Goal: Task Accomplishment & Management: Complete application form

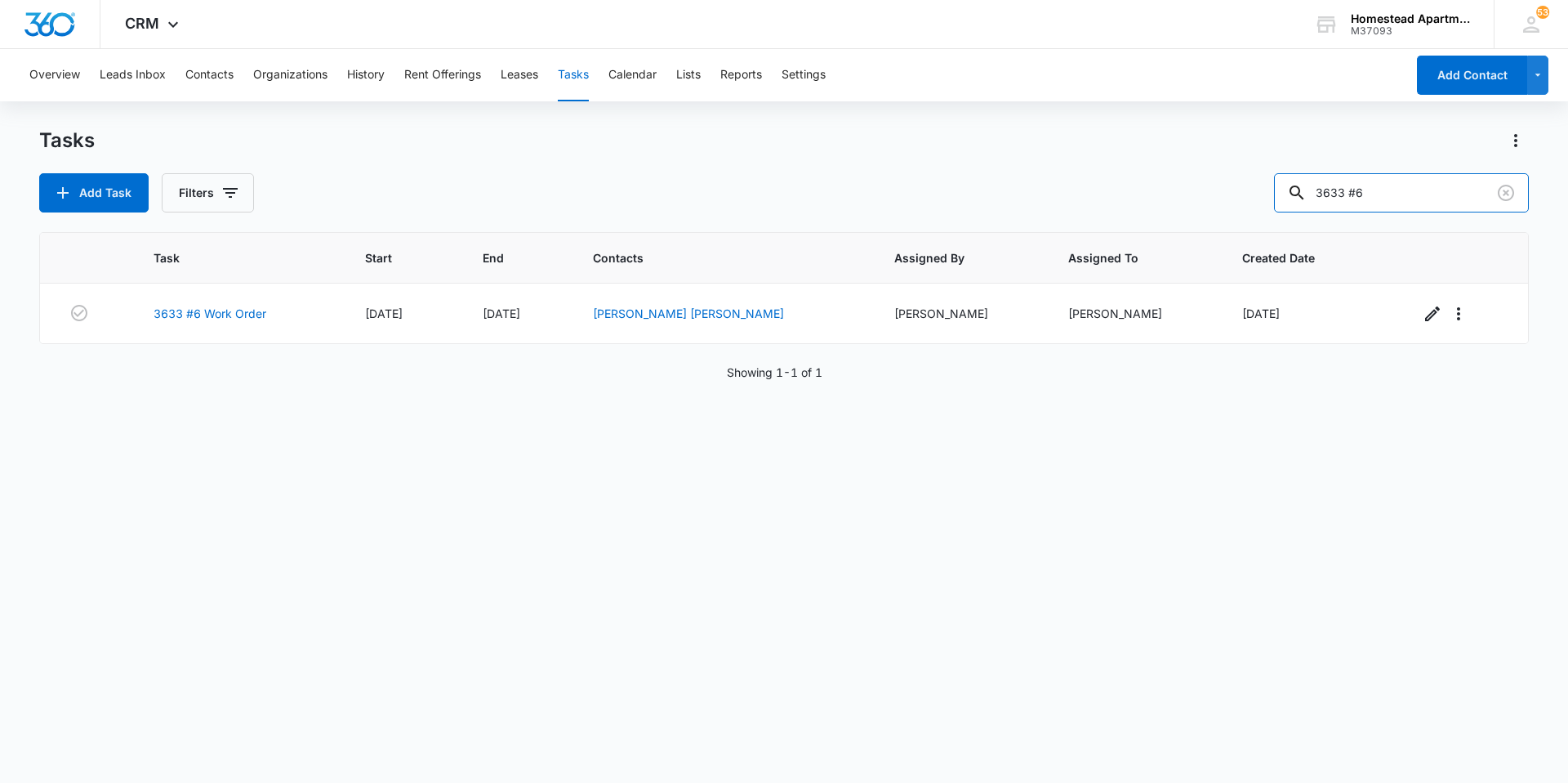
drag, startPoint x: 1426, startPoint y: 210, endPoint x: 1205, endPoint y: 196, distance: 221.4
click at [1205, 196] on div "Add Task Filters 3633 #6" at bounding box center [784, 193] width 1490 height 40
type input "3714 #3"
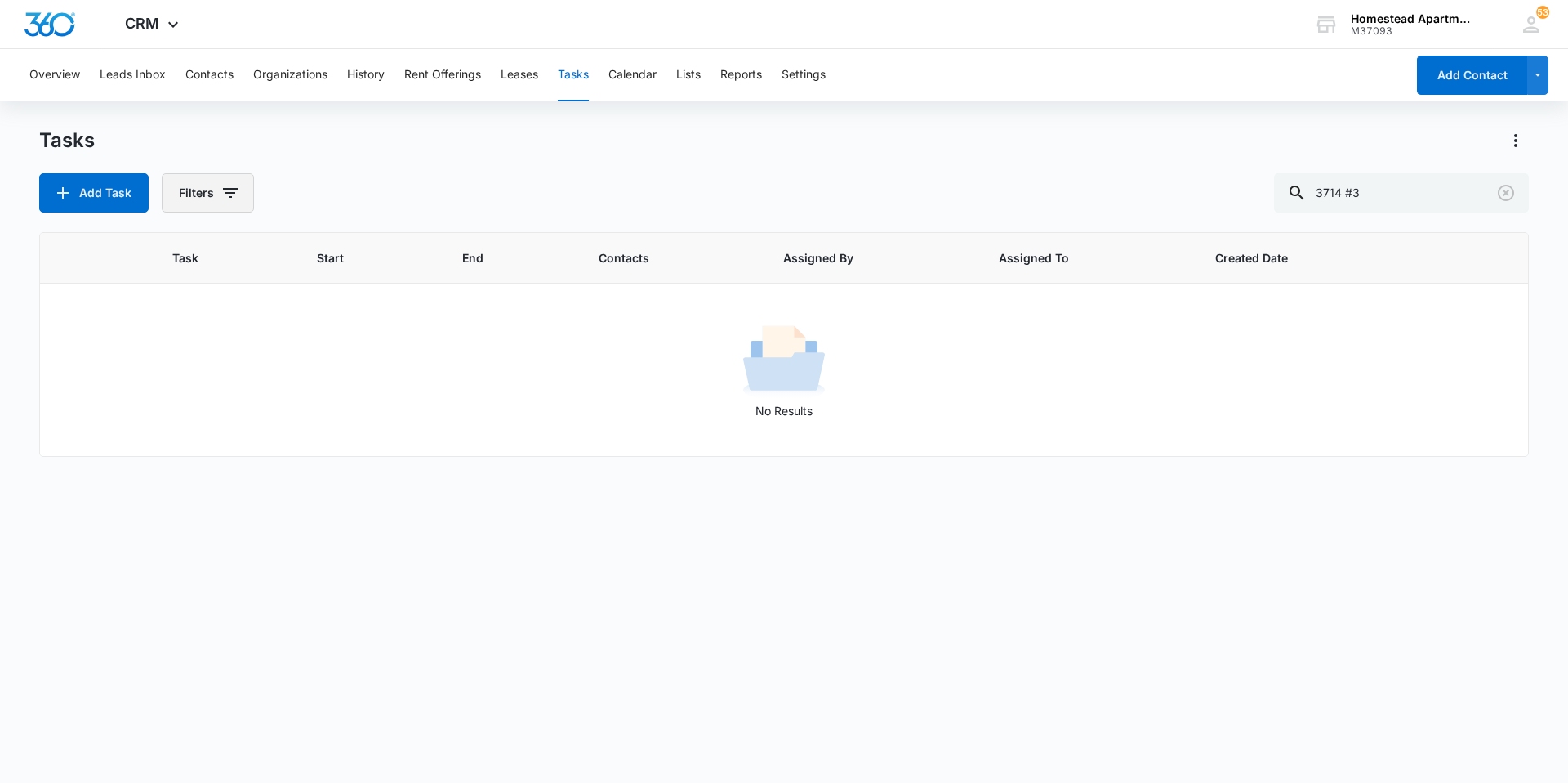
click at [223, 189] on icon "button" at bounding box center [230, 193] width 15 height 10
click at [221, 386] on label "Complete" at bounding box center [275, 389] width 188 height 17
click at [182, 388] on input "Complete" at bounding box center [181, 388] width 1 height 1
radio input "false"
radio input "true"
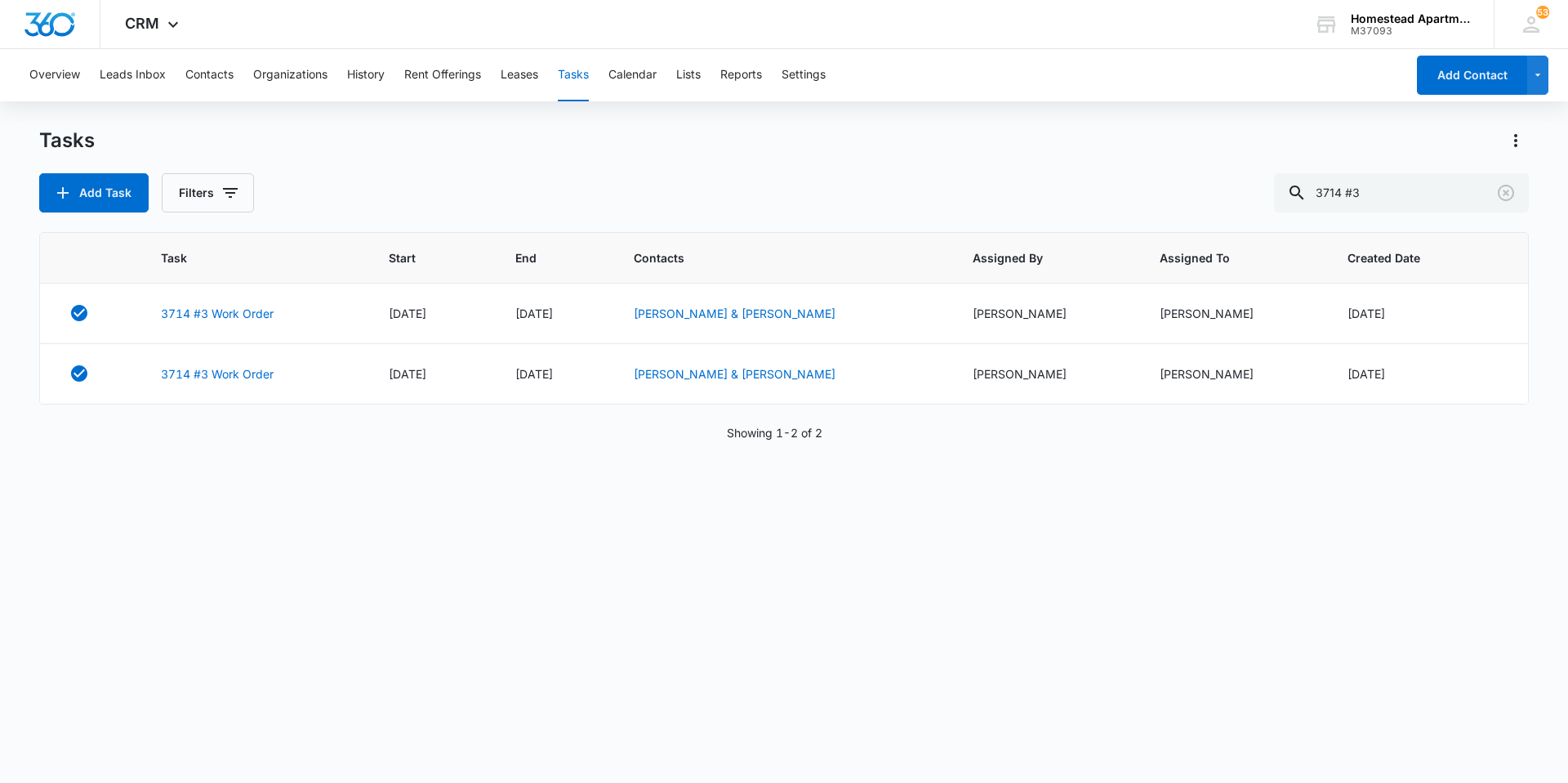
click at [415, 170] on div "Tasks Add Task Filters 3714 #3" at bounding box center [784, 169] width 1490 height 85
click at [1508, 186] on icon "Clear" at bounding box center [1506, 193] width 16 height 17
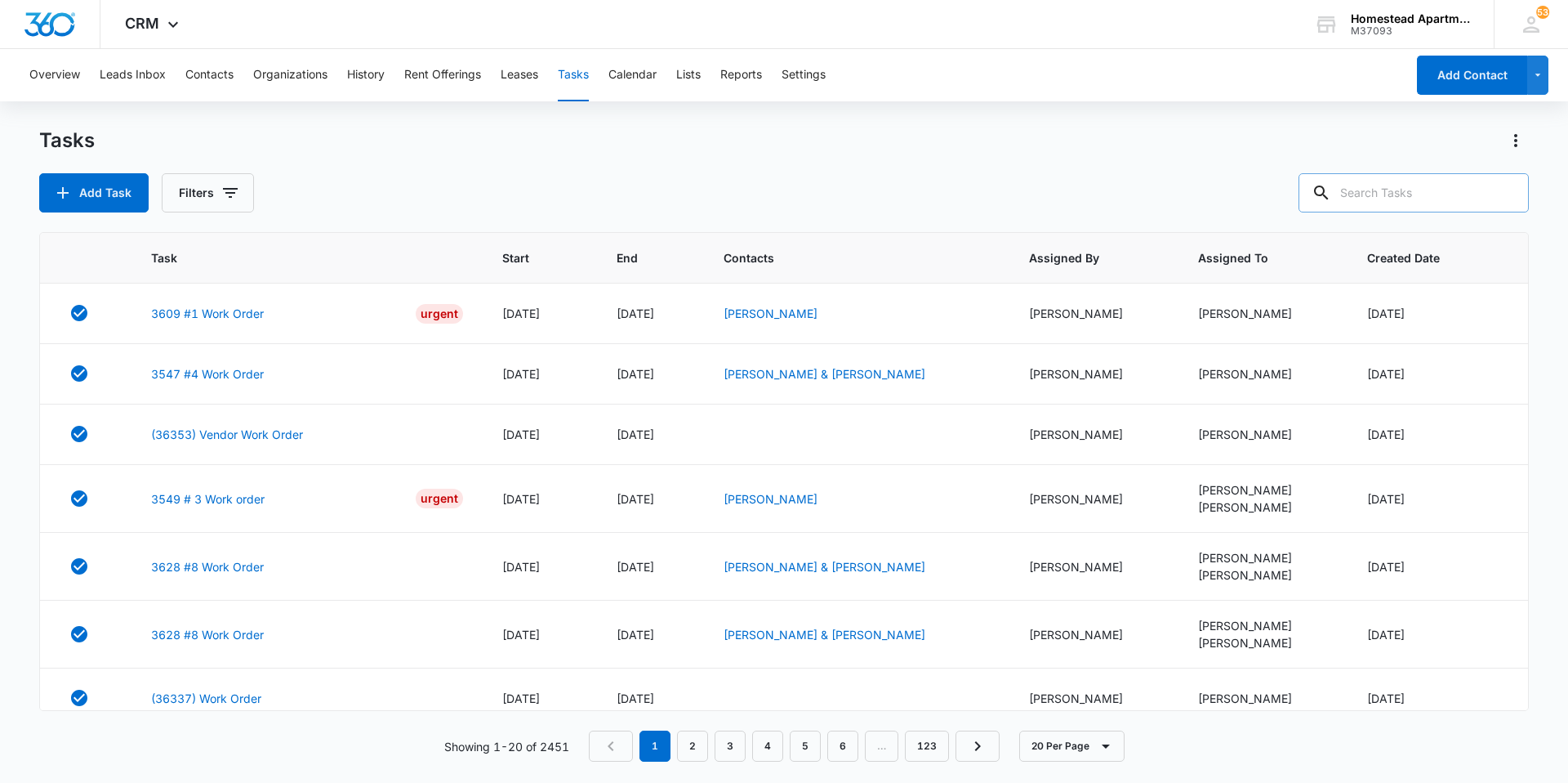
click at [614, 153] on div "Tasks" at bounding box center [784, 140] width 1490 height 26
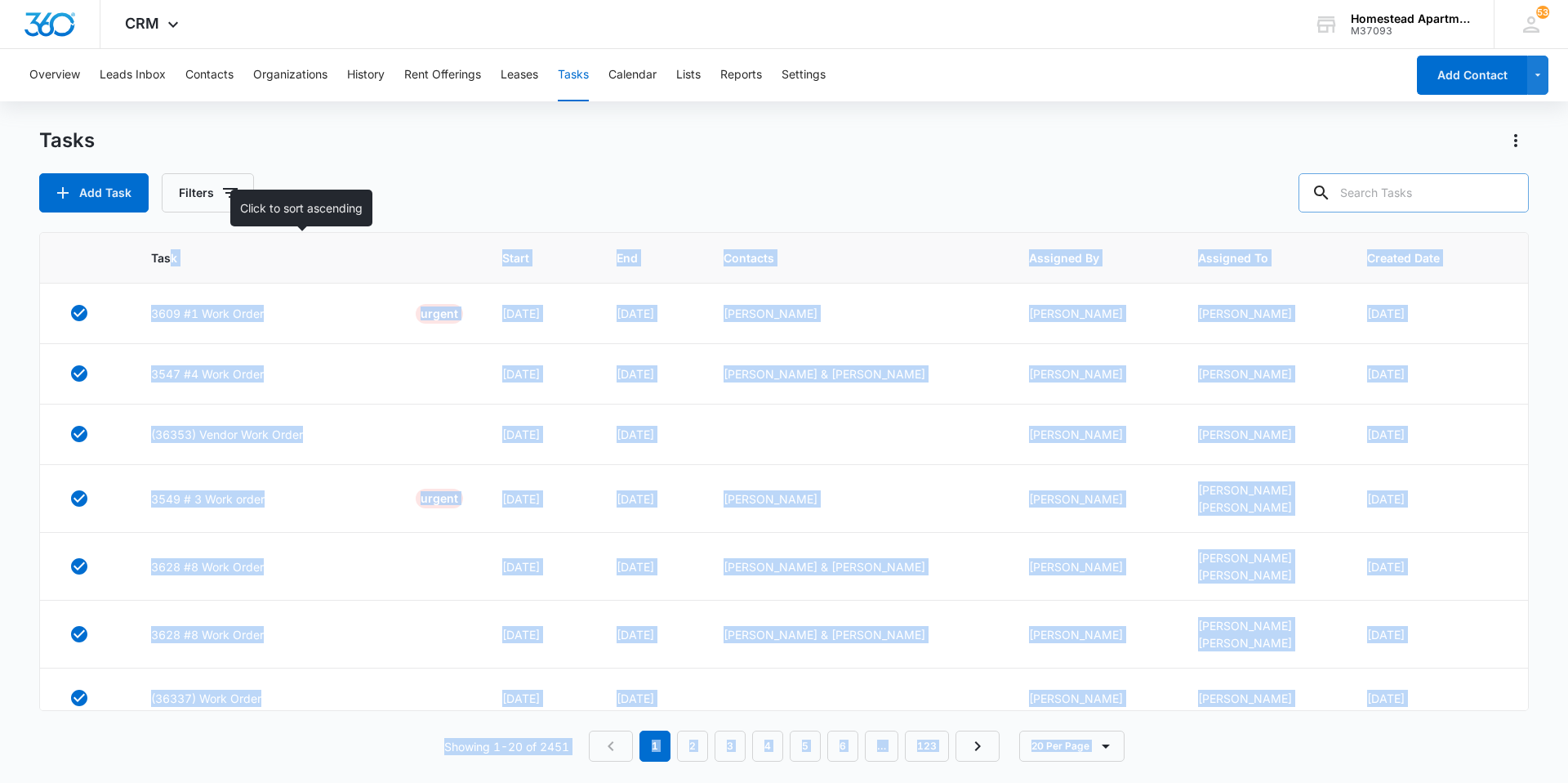
drag, startPoint x: 1232, startPoint y: 759, endPoint x: 171, endPoint y: 237, distance: 1182.5
click at [171, 237] on div "Task Start End Contacts Assigned By Assigned To Created Date 3609 #1 Work Order…" at bounding box center [784, 497] width 1490 height 530
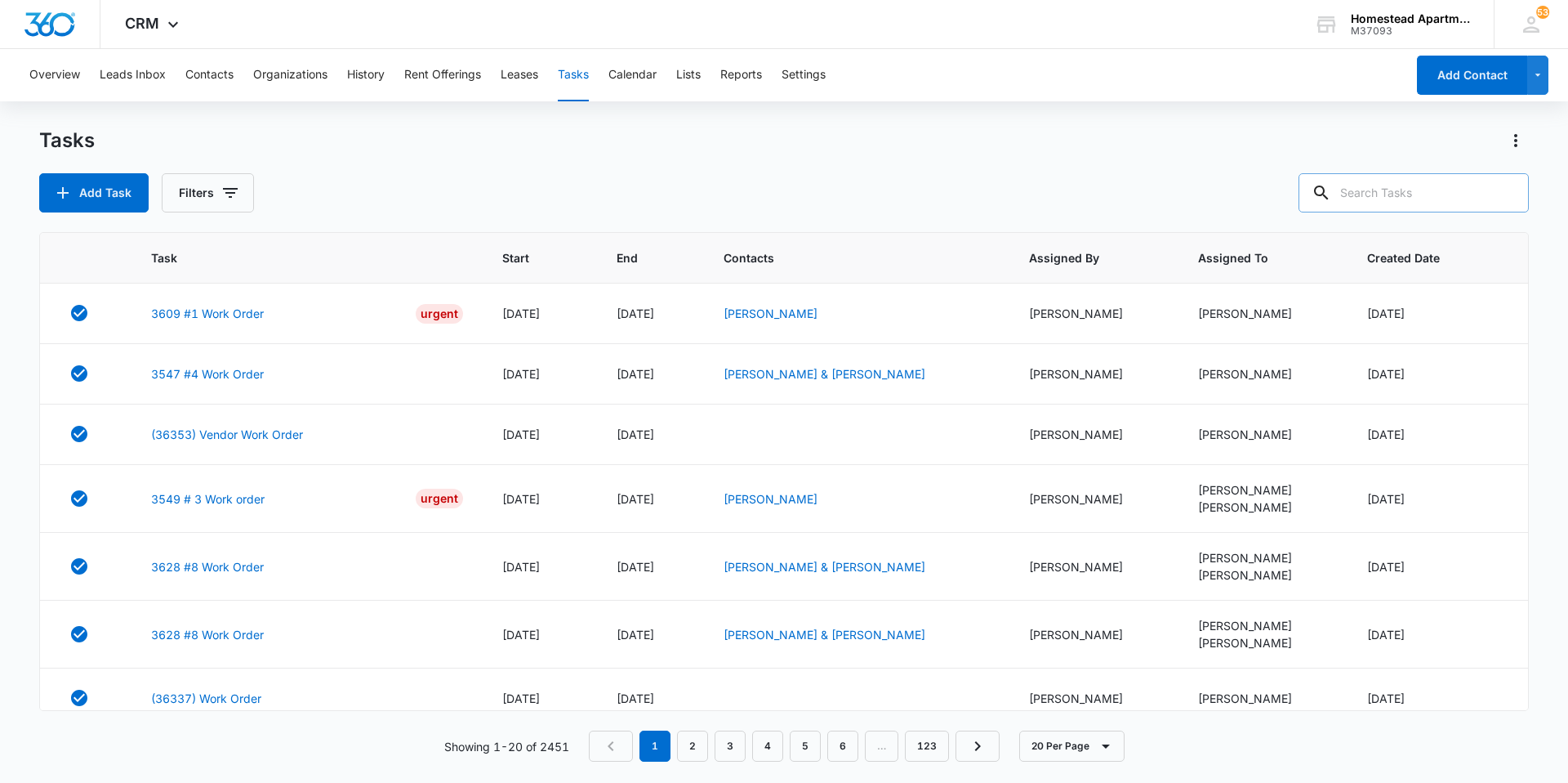
click at [520, 149] on div "Tasks" at bounding box center [784, 140] width 1490 height 26
click at [200, 203] on button "Filters" at bounding box center [208, 193] width 92 height 40
click at [228, 371] on div "Incomplete Complete" at bounding box center [275, 375] width 188 height 44
click at [233, 354] on label "Incomplete" at bounding box center [275, 361] width 188 height 17
click at [182, 361] on input "Incomplete" at bounding box center [181, 361] width 1 height 1
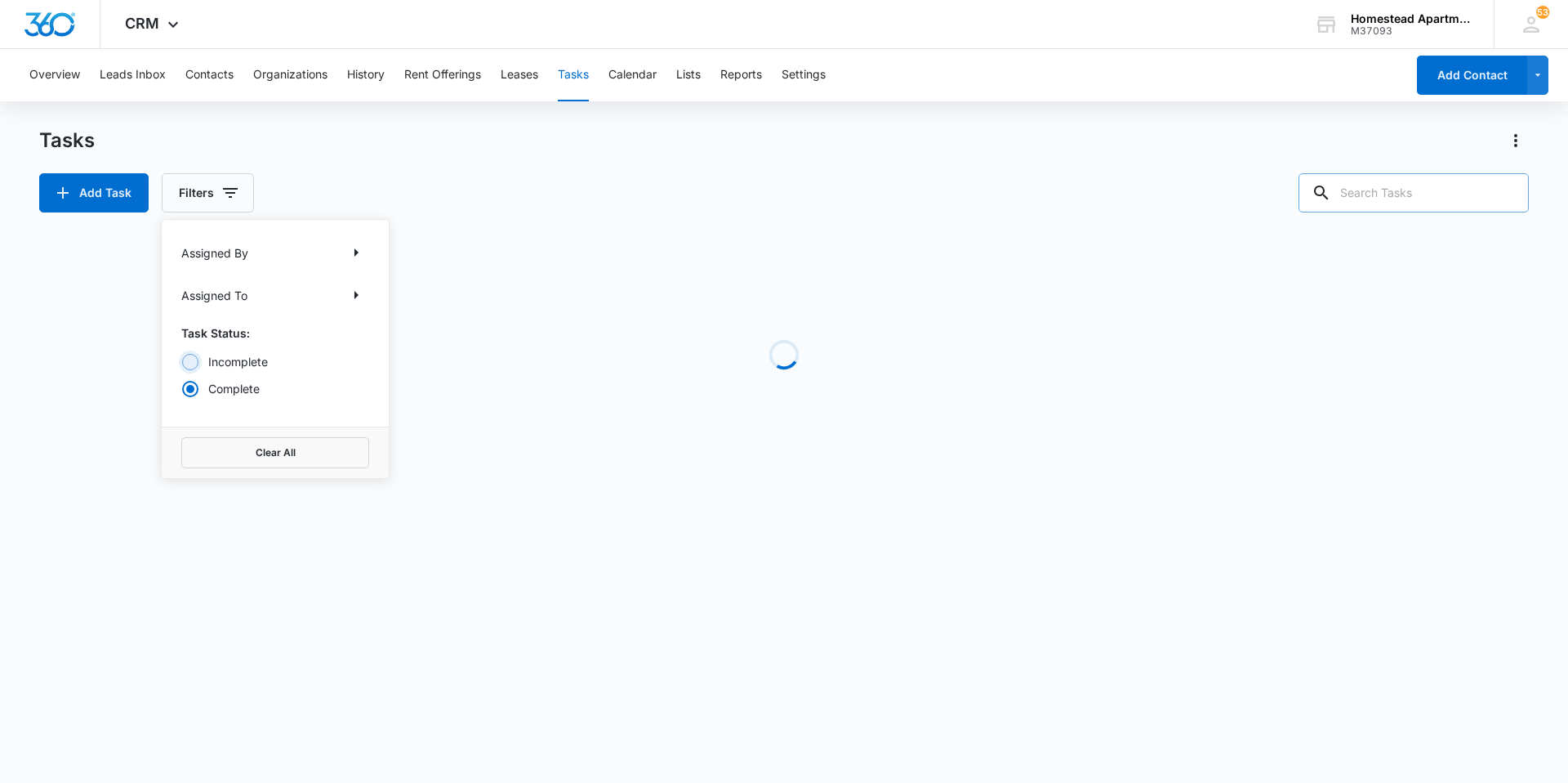
radio input "true"
click at [433, 189] on div "Add Task Filters Assigned By Assigned To Task Status: Incomplete Complete Clear…" at bounding box center [784, 193] width 1490 height 40
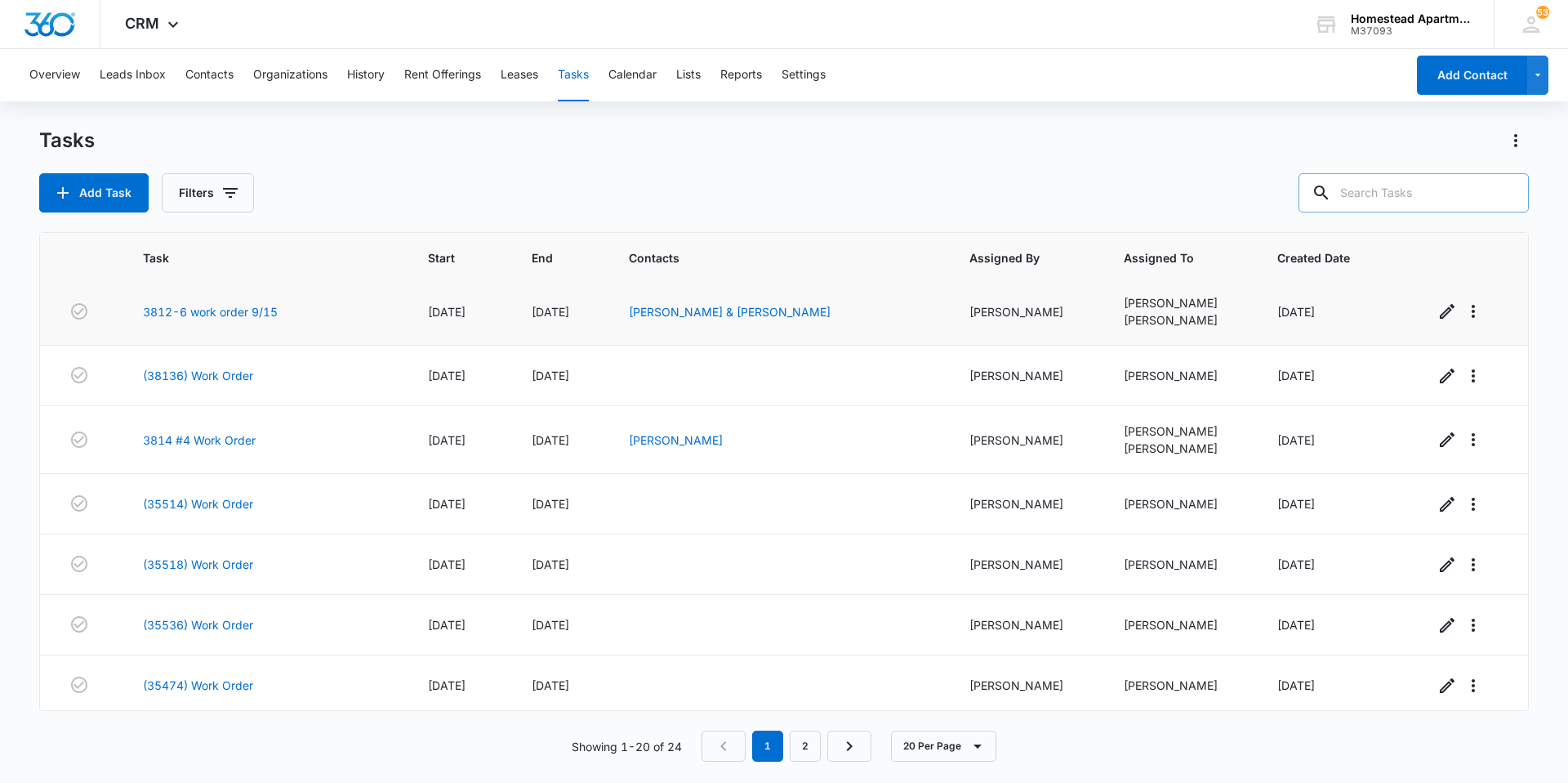
scroll to position [841, 0]
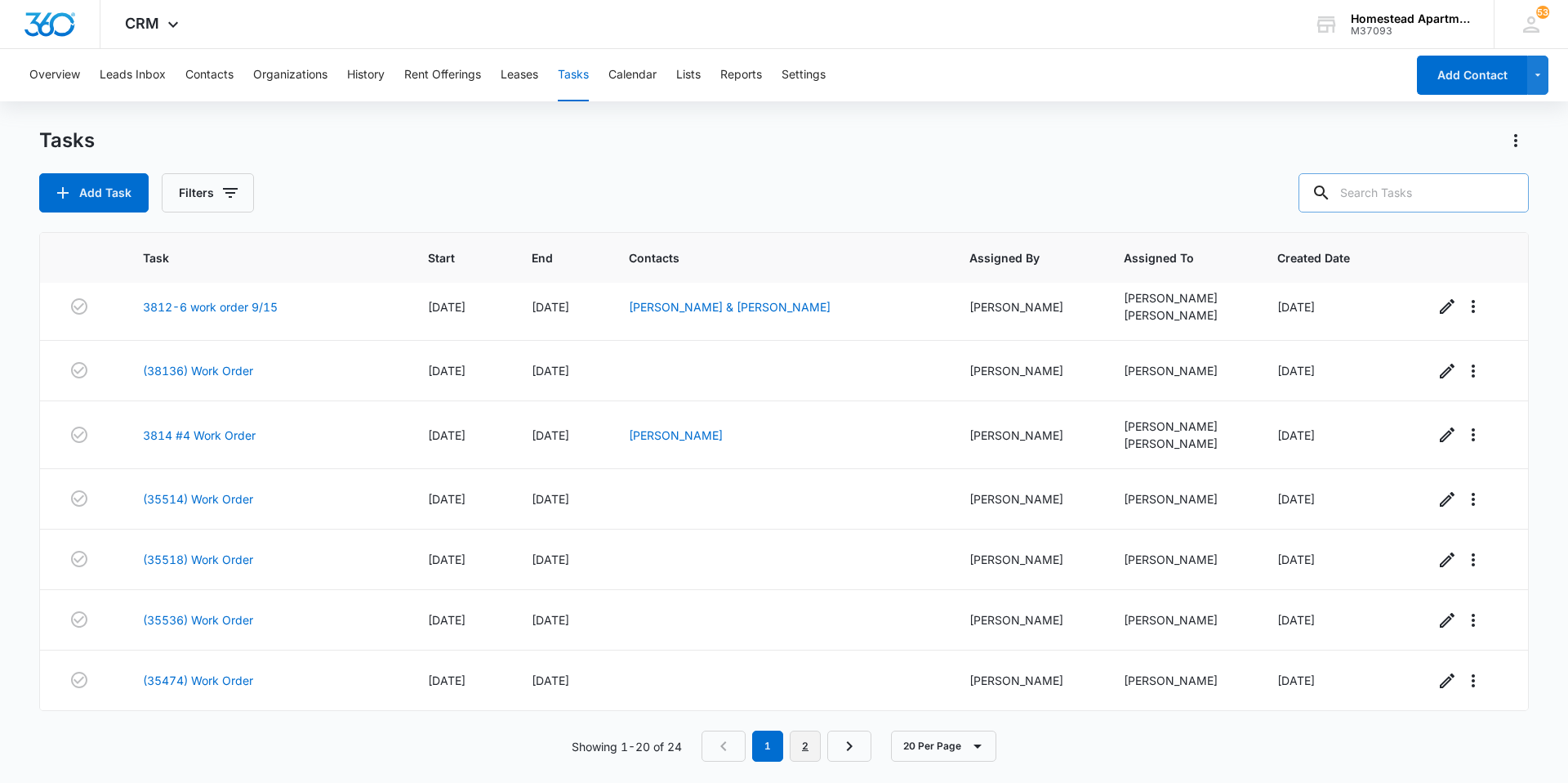
click at [792, 752] on link "2" at bounding box center [806, 746] width 31 height 31
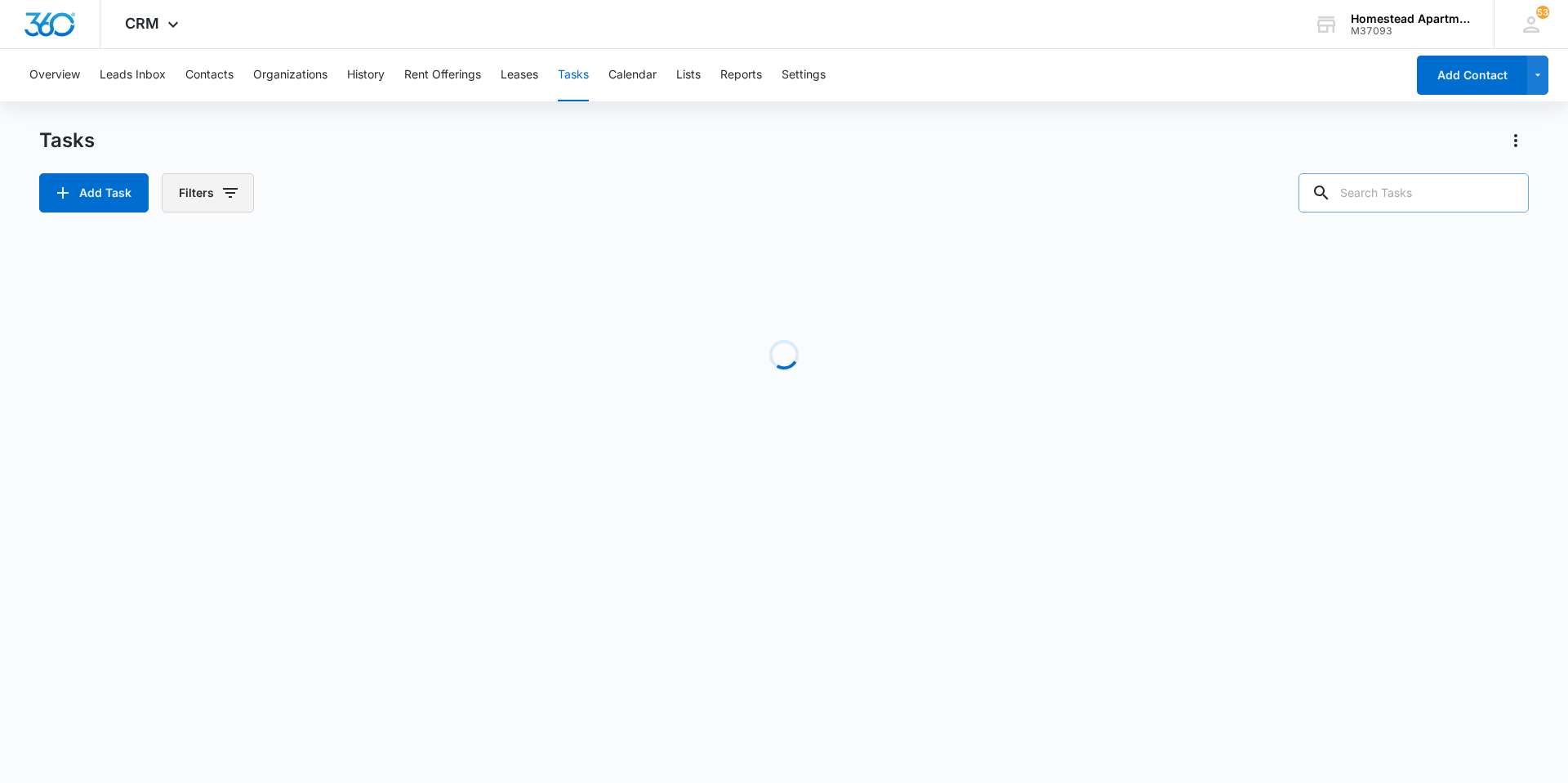
scroll to position [0, 0]
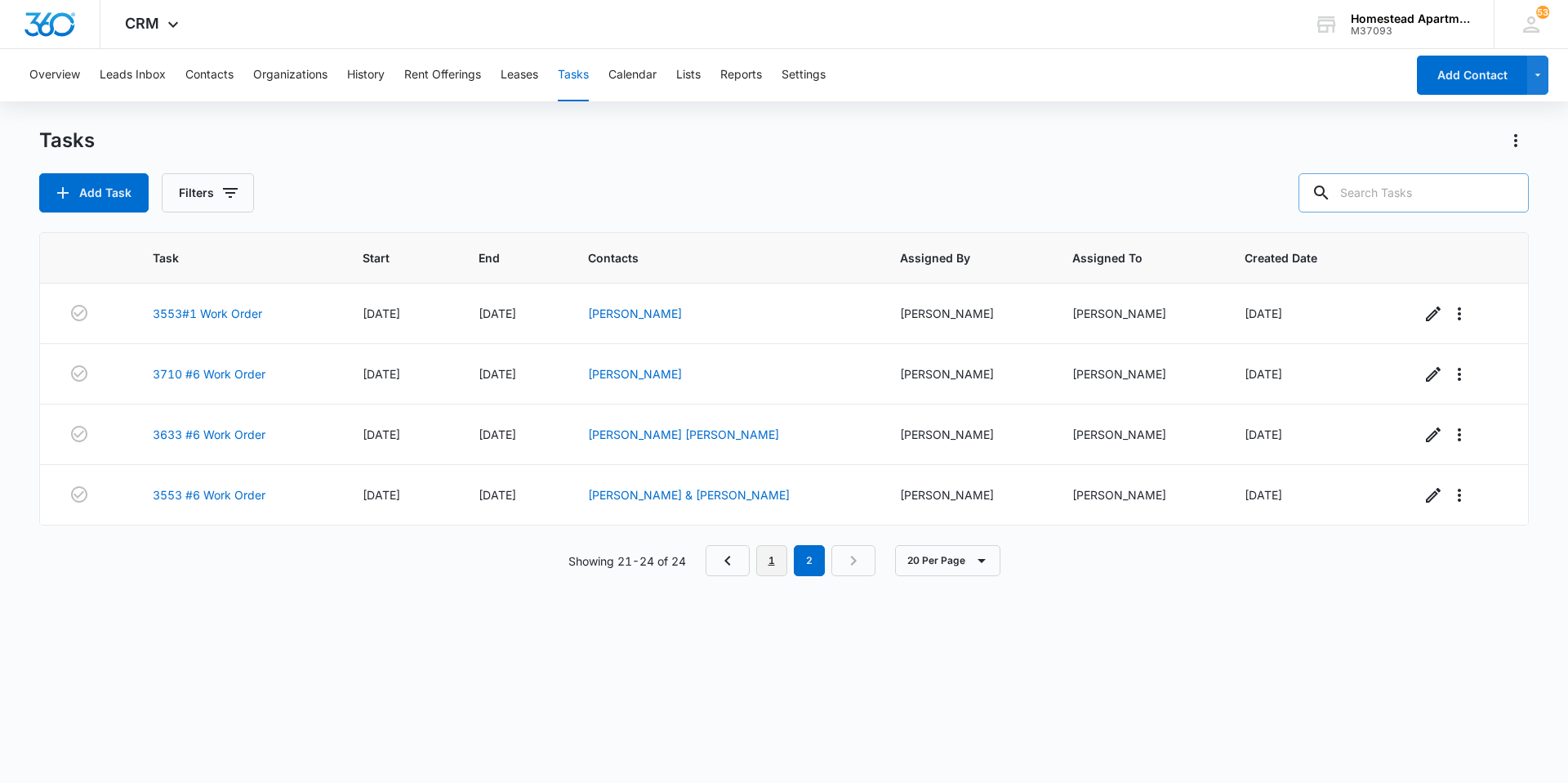
click at [779, 569] on link "1" at bounding box center [772, 561] width 31 height 31
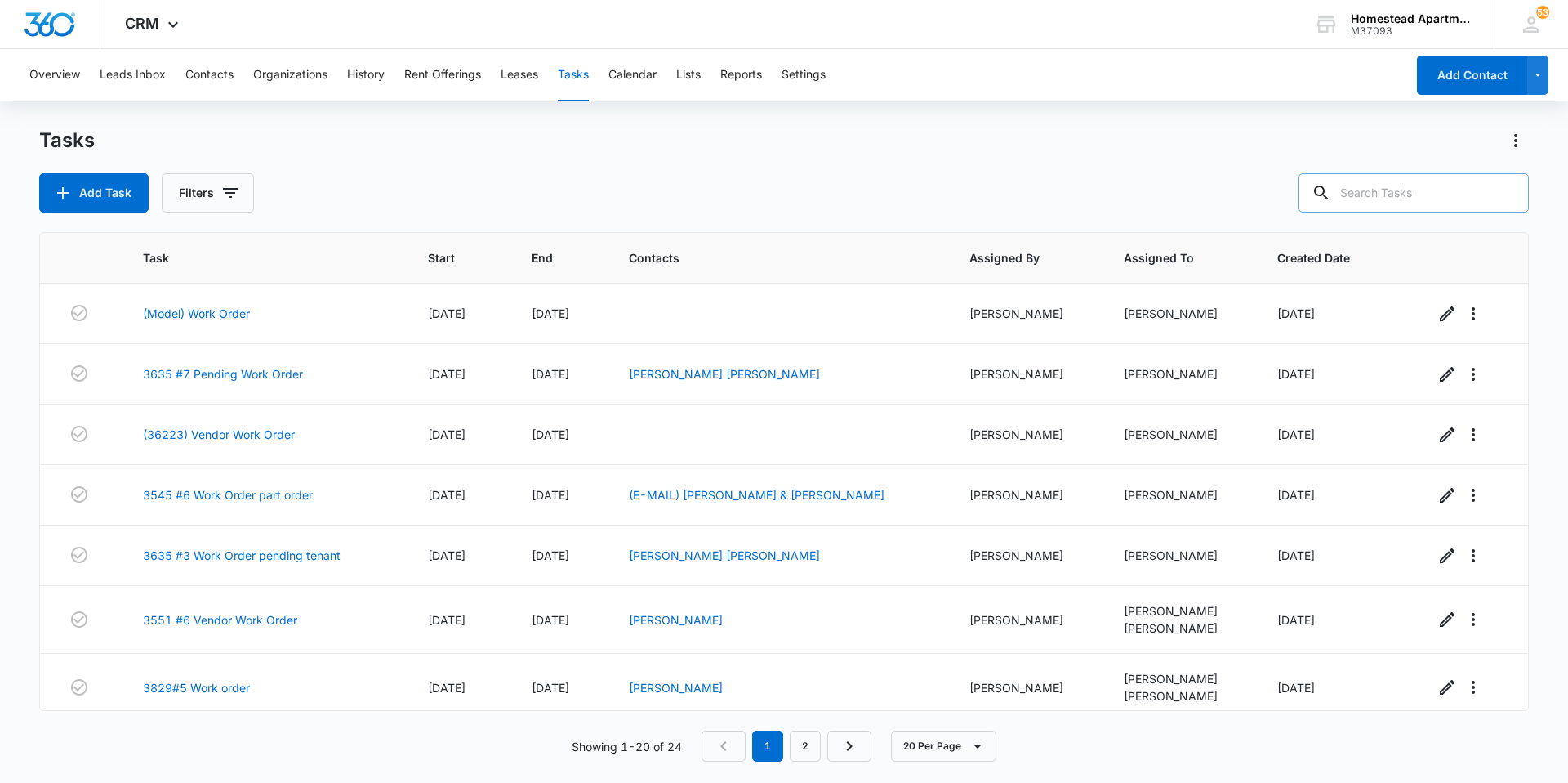
click at [349, 183] on div "Add Task Filters" at bounding box center [784, 193] width 1490 height 40
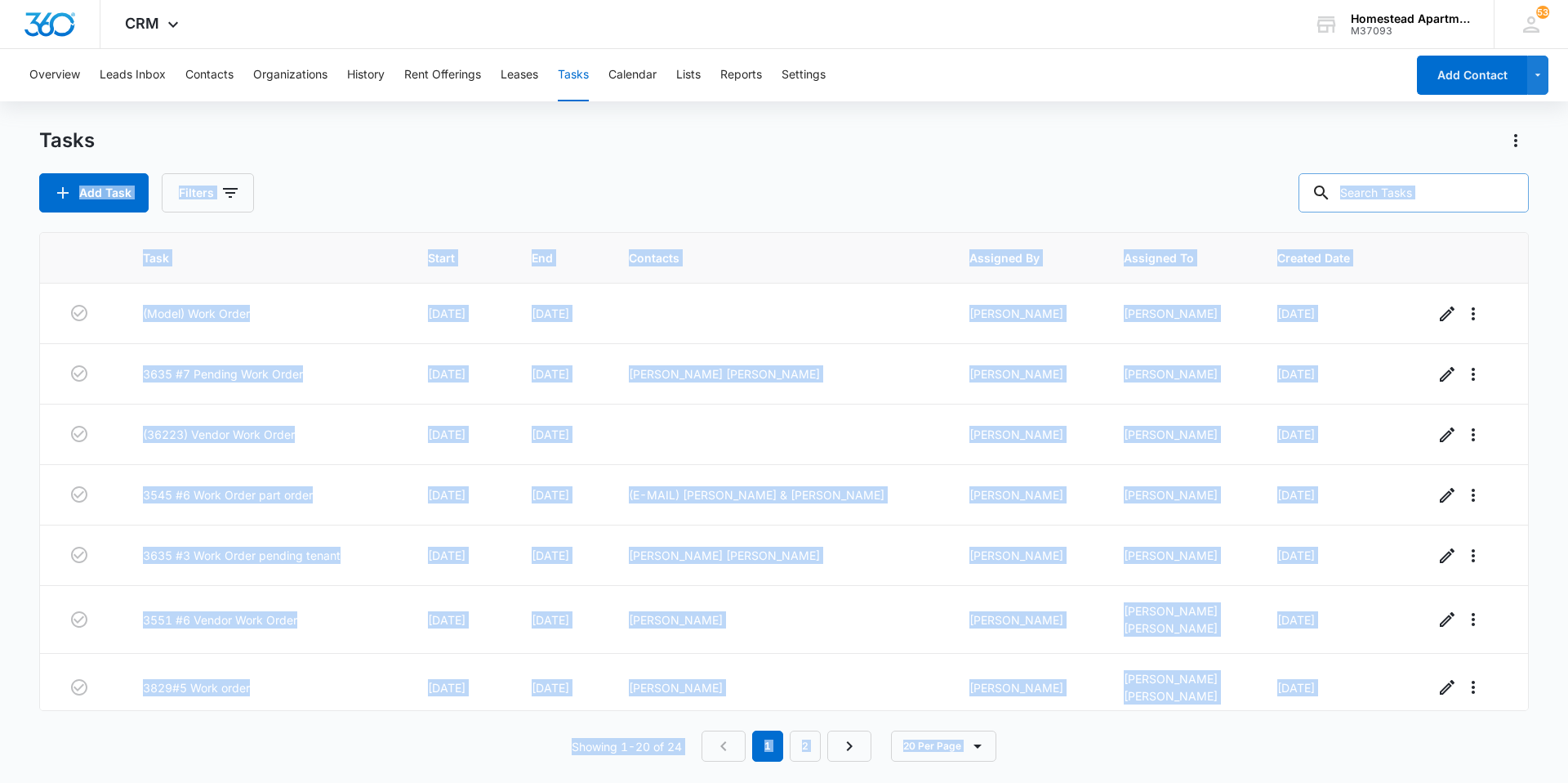
drag, startPoint x: 13, startPoint y: 186, endPoint x: 1172, endPoint y: 750, distance: 1288.9
click at [1172, 750] on main "Tasks Add Task Filters Task Start End Contacts Assigned By Assigned To Created …" at bounding box center [784, 454] width 1568 height 653
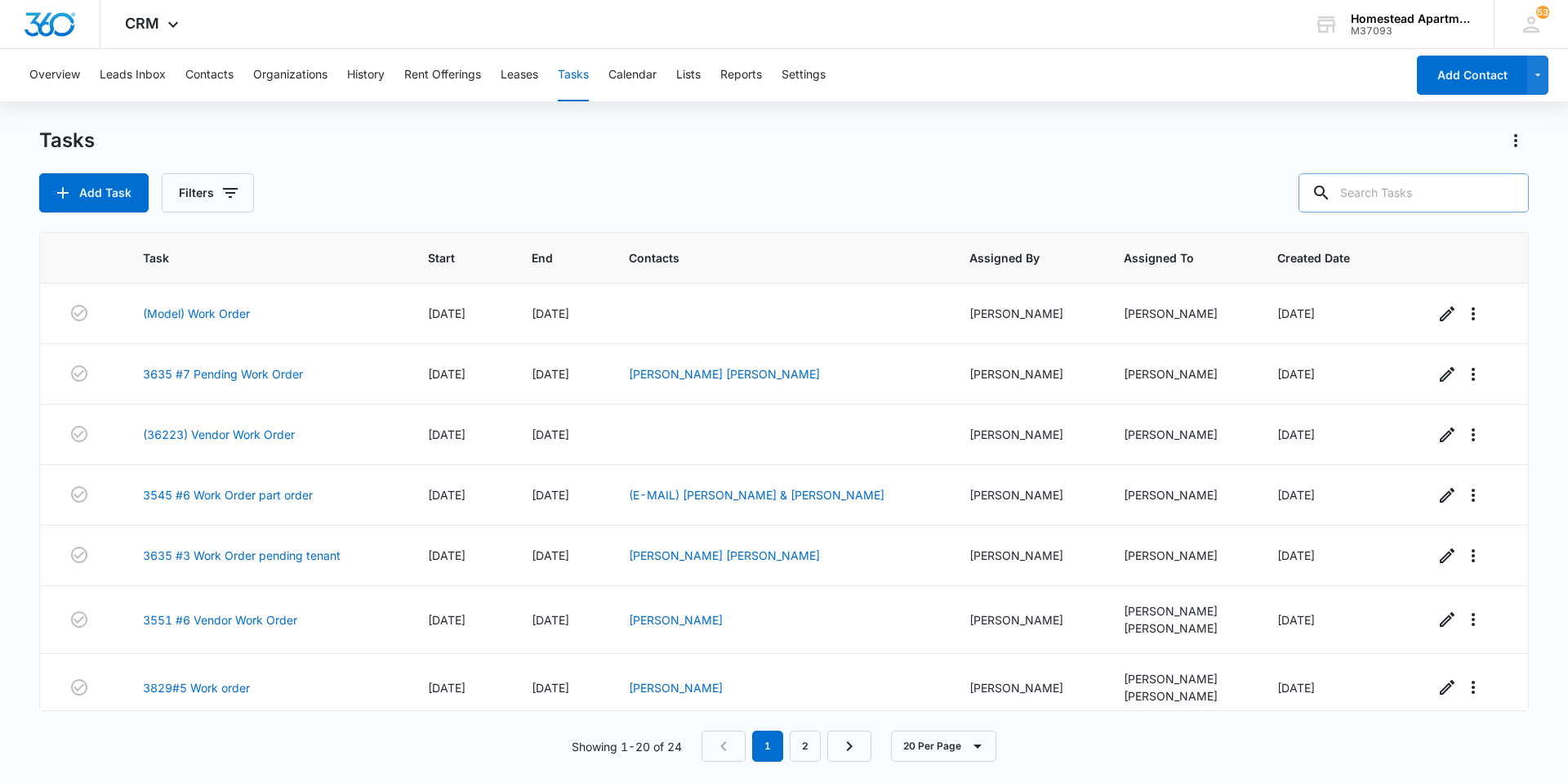
drag, startPoint x: 665, startPoint y: 153, endPoint x: 653, endPoint y: 153, distance: 12.0
click at [665, 153] on div "Tasks" at bounding box center [784, 140] width 1490 height 26
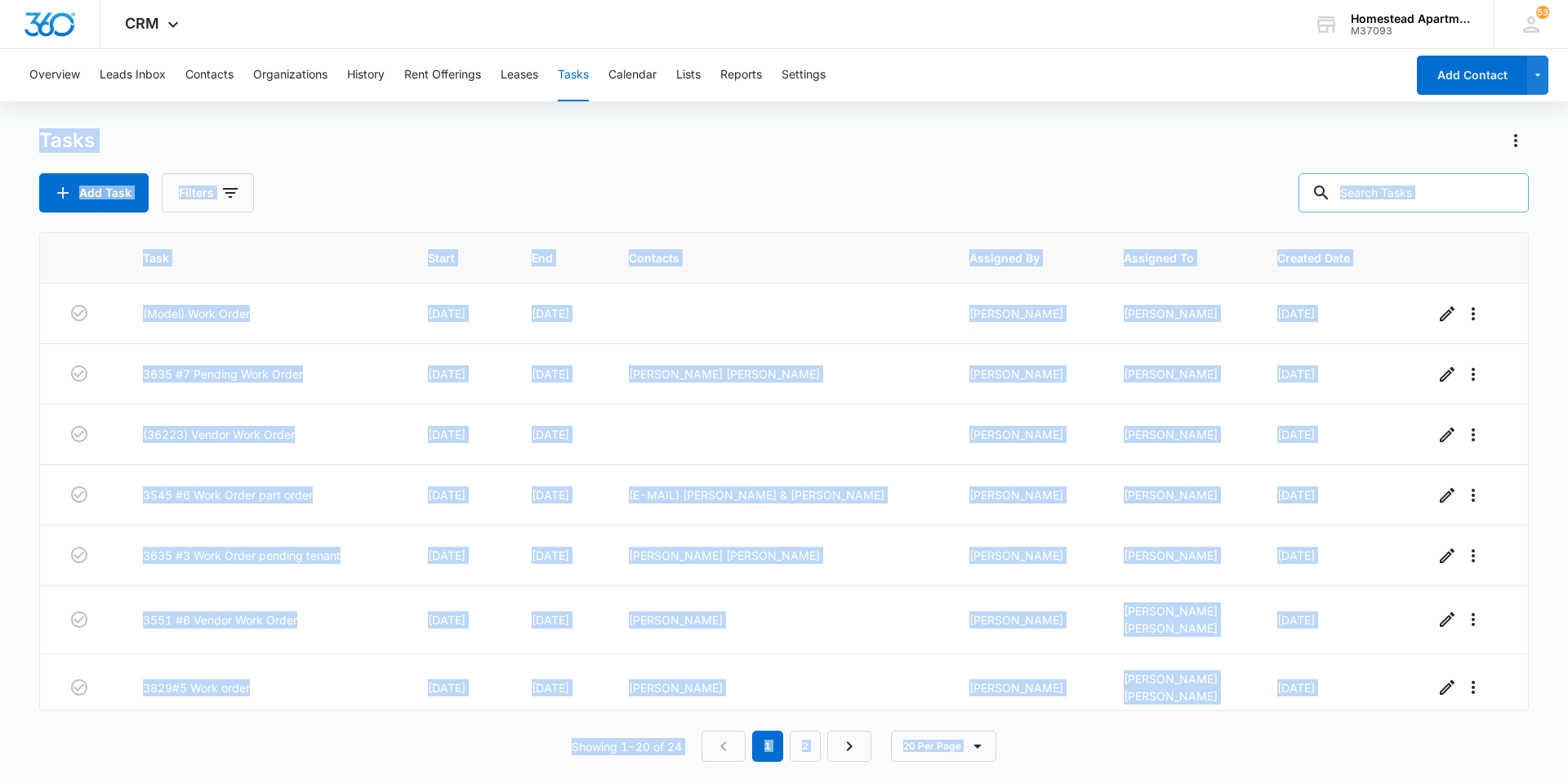
drag, startPoint x: 3, startPoint y: 116, endPoint x: 1294, endPoint y: 820, distance: 1470.5
click at [1294, 782] on html "CRM Apps Reputation Websites Forms CRM Email Social Content Intelligence Files …" at bounding box center [784, 391] width 1568 height 783
click at [803, 146] on div "Tasks" at bounding box center [784, 140] width 1490 height 26
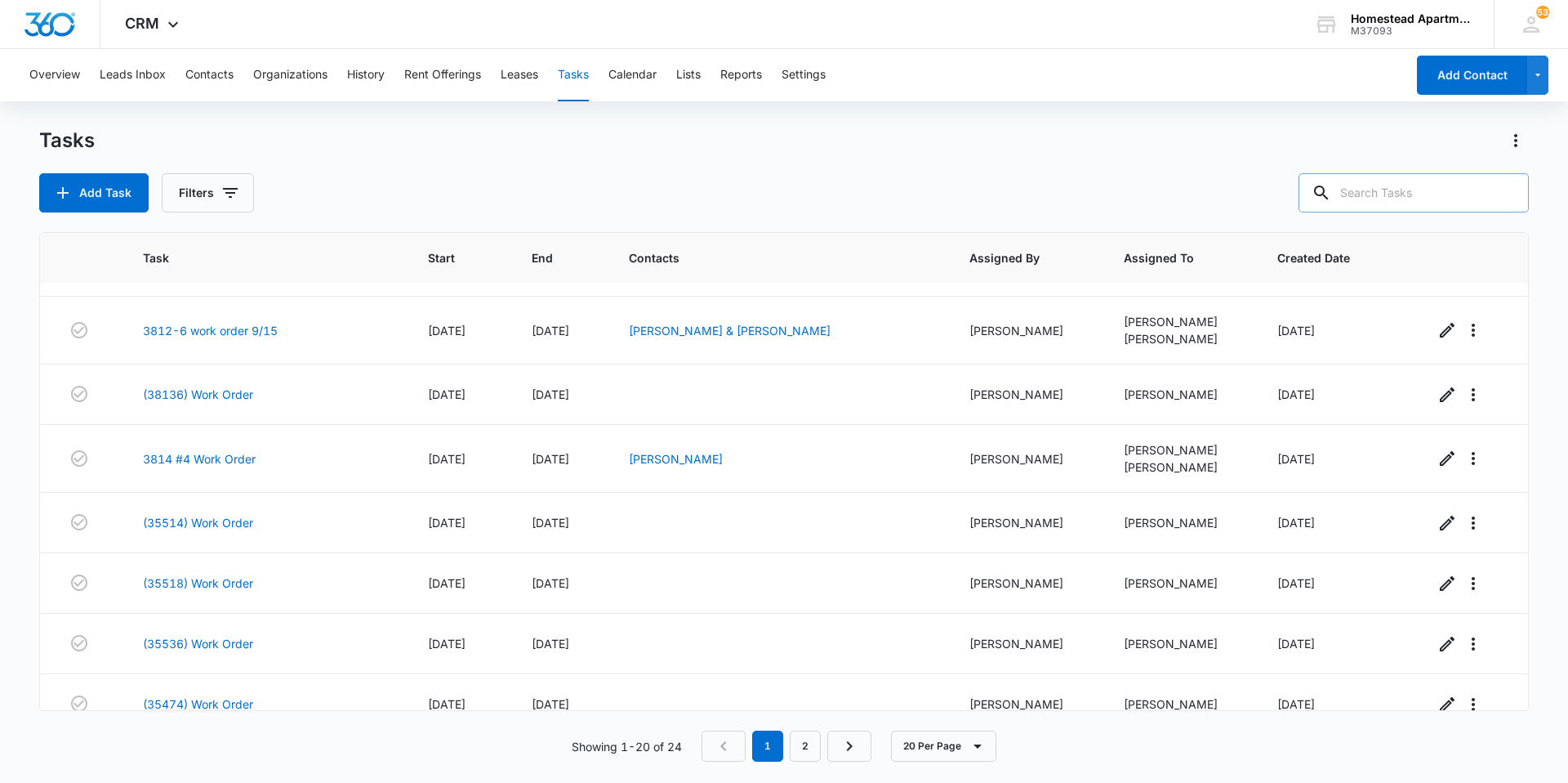
scroll to position [841, 0]
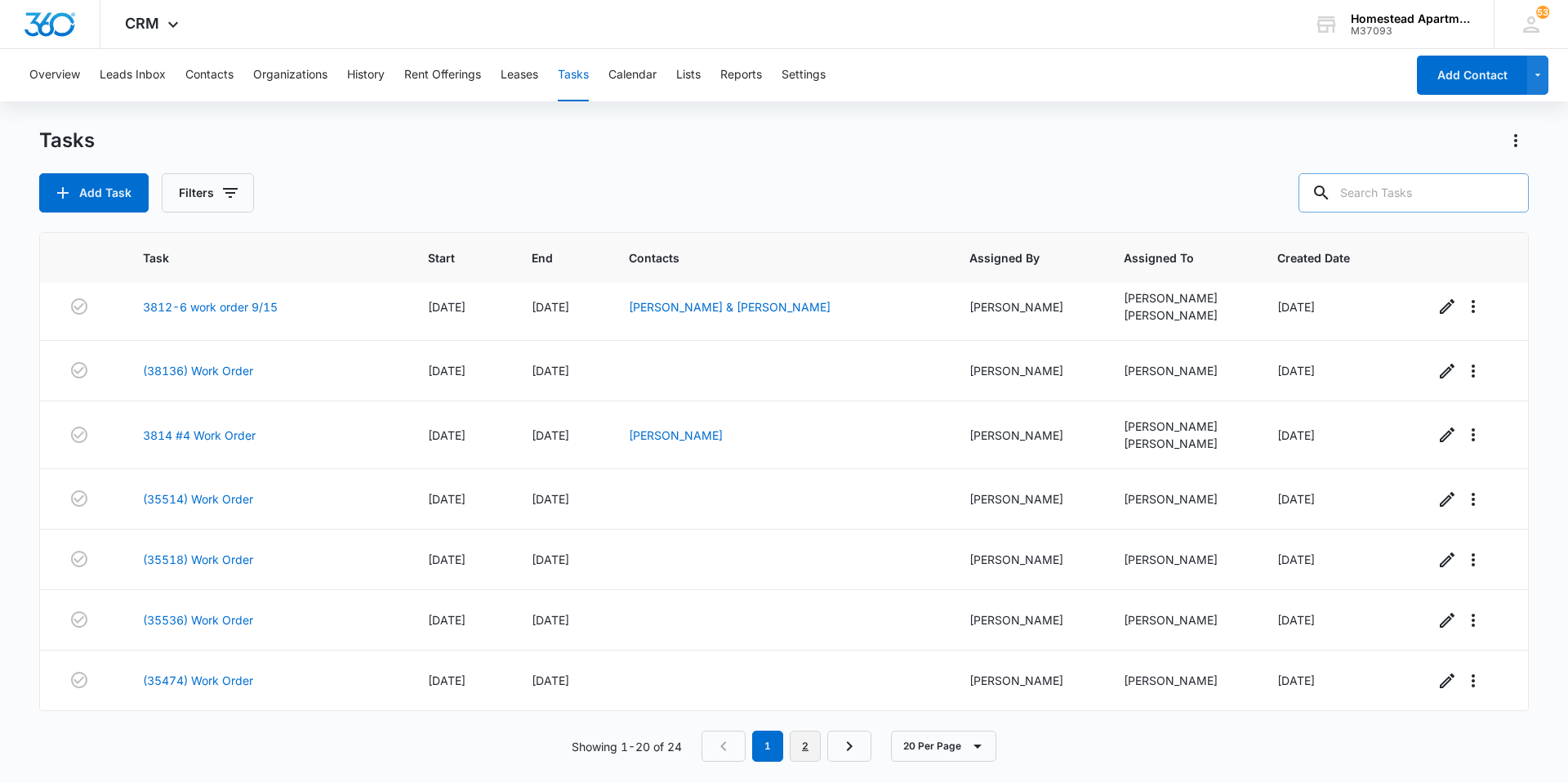
click at [806, 737] on link "2" at bounding box center [806, 746] width 31 height 31
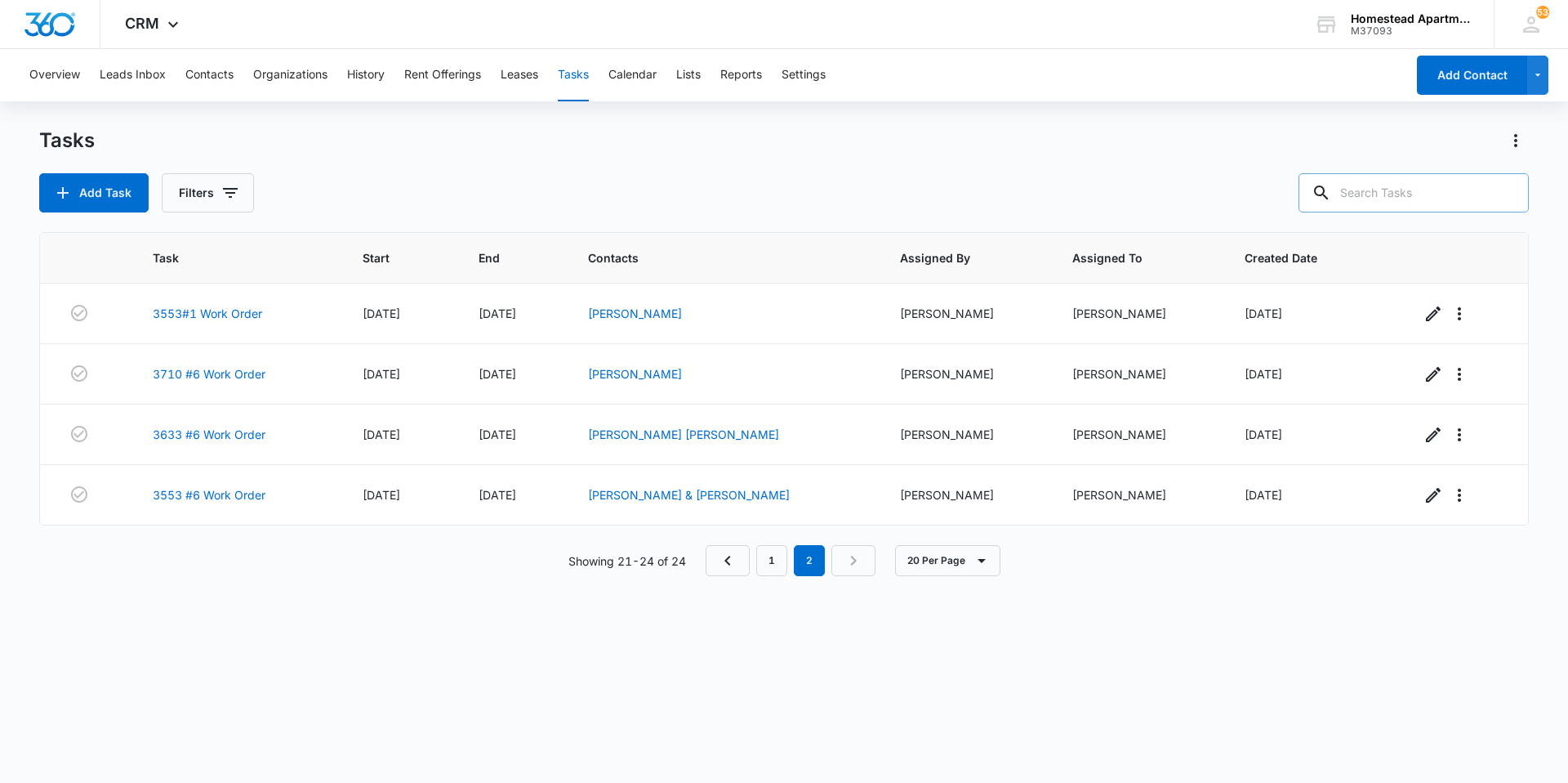
scroll to position [0, 0]
click at [785, 570] on link "1" at bounding box center [772, 561] width 31 height 31
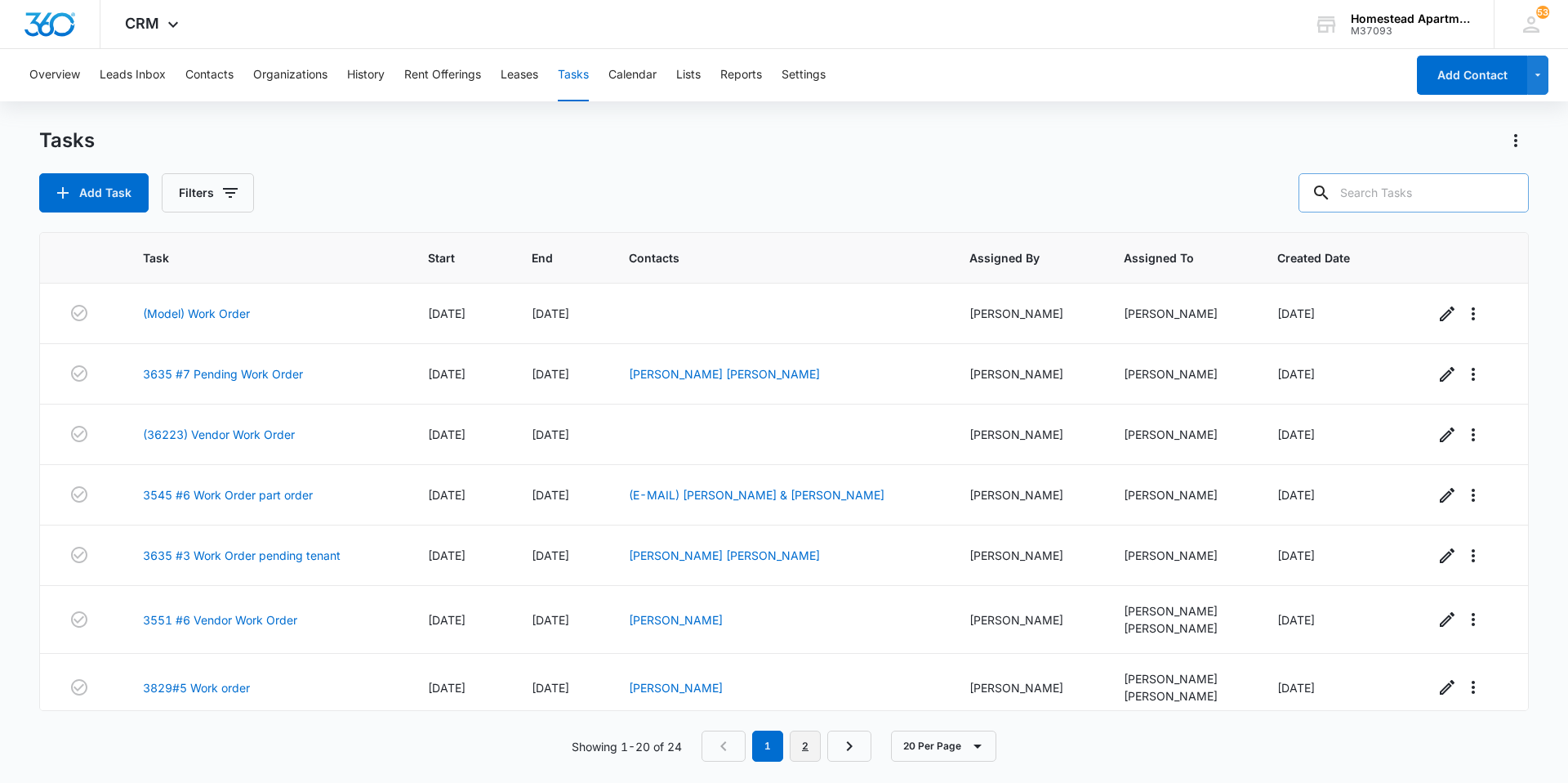
click at [802, 736] on link "2" at bounding box center [806, 746] width 31 height 31
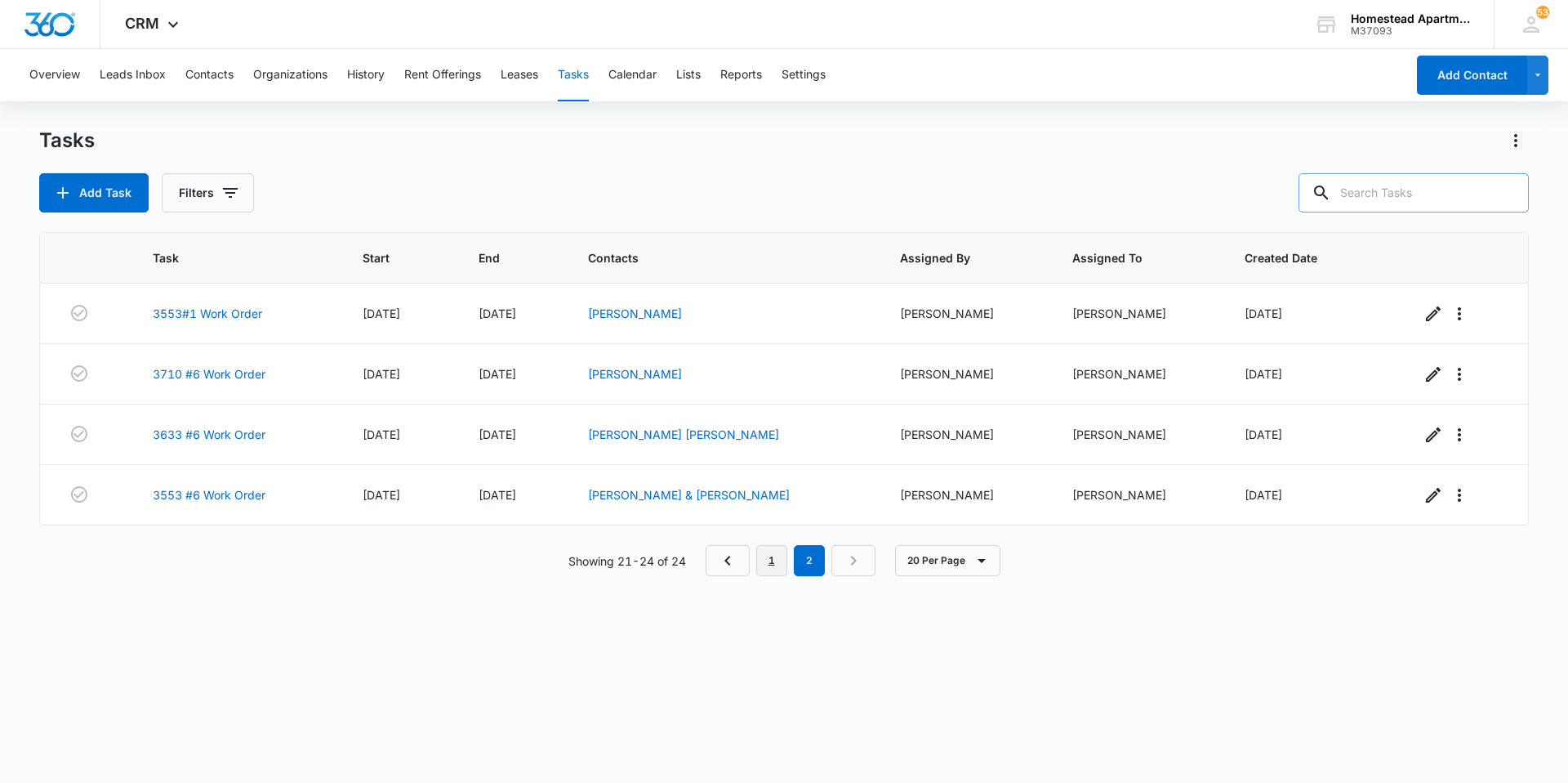
click at [770, 568] on link "1" at bounding box center [772, 561] width 31 height 31
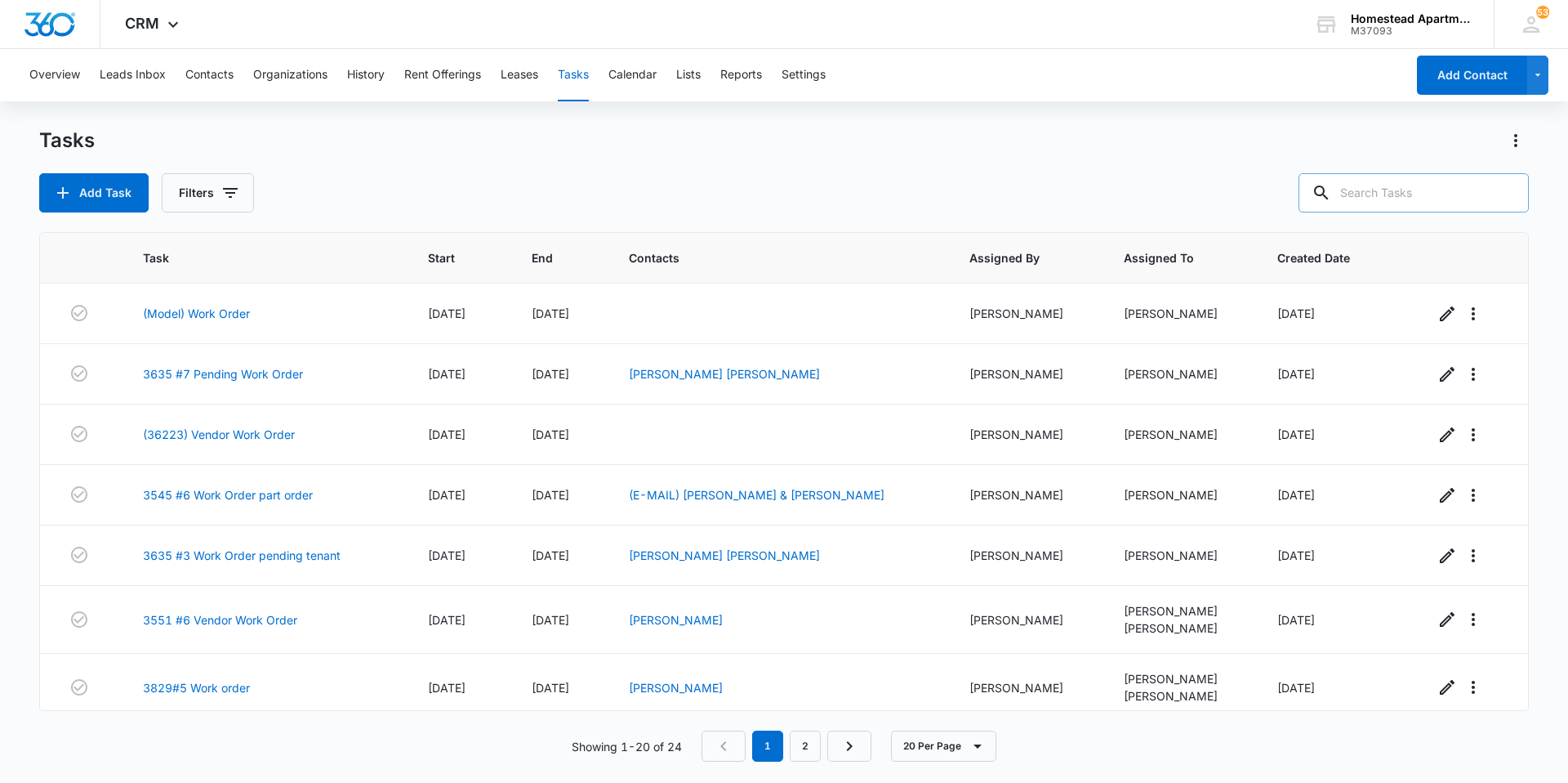
click at [389, 175] on div "Add Task Filters" at bounding box center [784, 193] width 1490 height 40
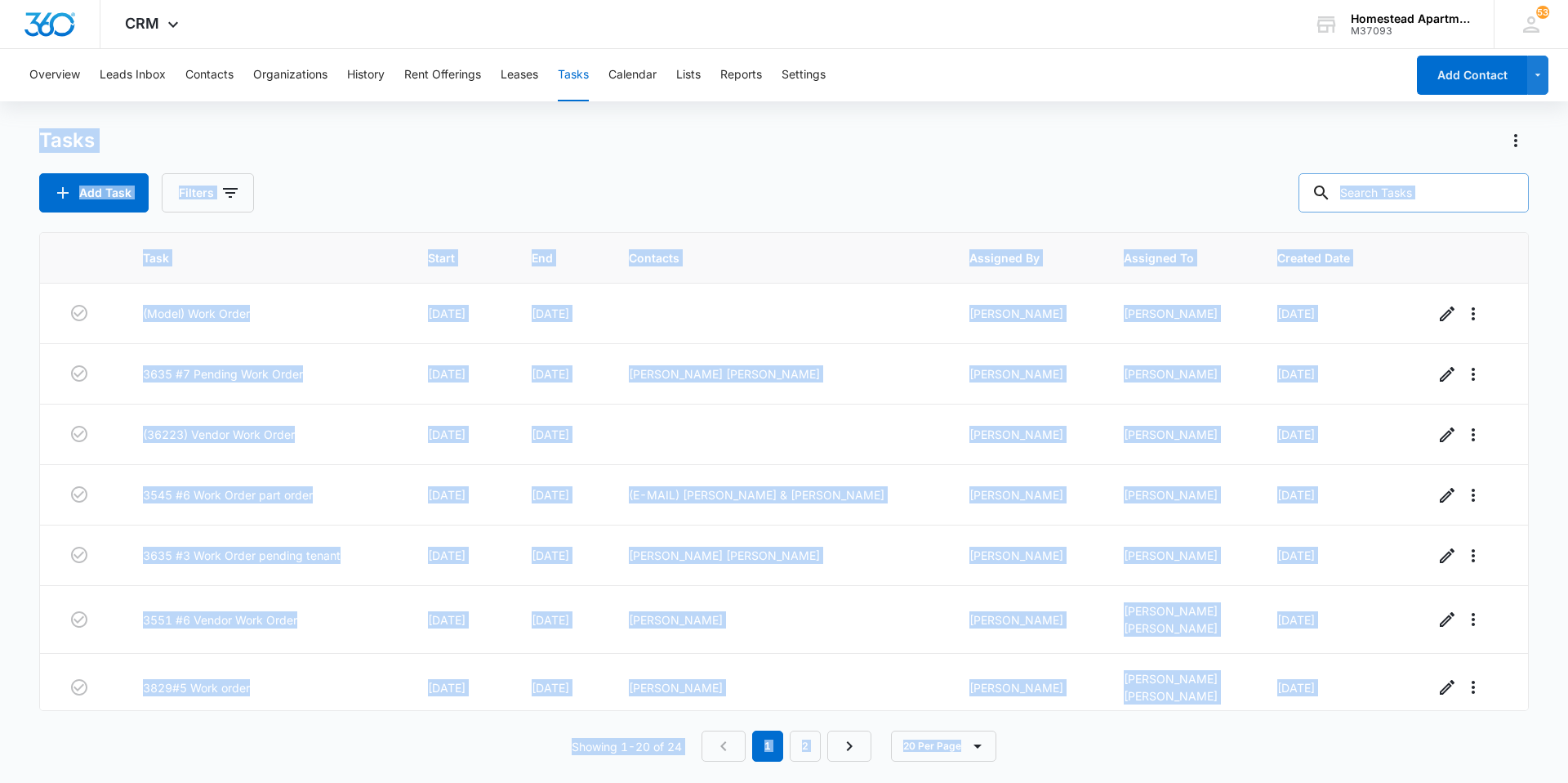
drag, startPoint x: 31, startPoint y: 131, endPoint x: 1095, endPoint y: 725, distance: 1218.6
click at [1095, 725] on div "Overview Leads Inbox Contacts Organizations History Rent Offerings Leases Tasks…" at bounding box center [784, 414] width 1568 height 732
drag, startPoint x: 1095, startPoint y: 725, endPoint x: 1057, endPoint y: 749, distance: 44.9
click at [1088, 746] on div "Showing 1-20 of 24 1 2 20 Per Page" at bounding box center [784, 746] width 1490 height 31
drag, startPoint x: 1055, startPoint y: 749, endPoint x: 71, endPoint y: 79, distance: 1190.4
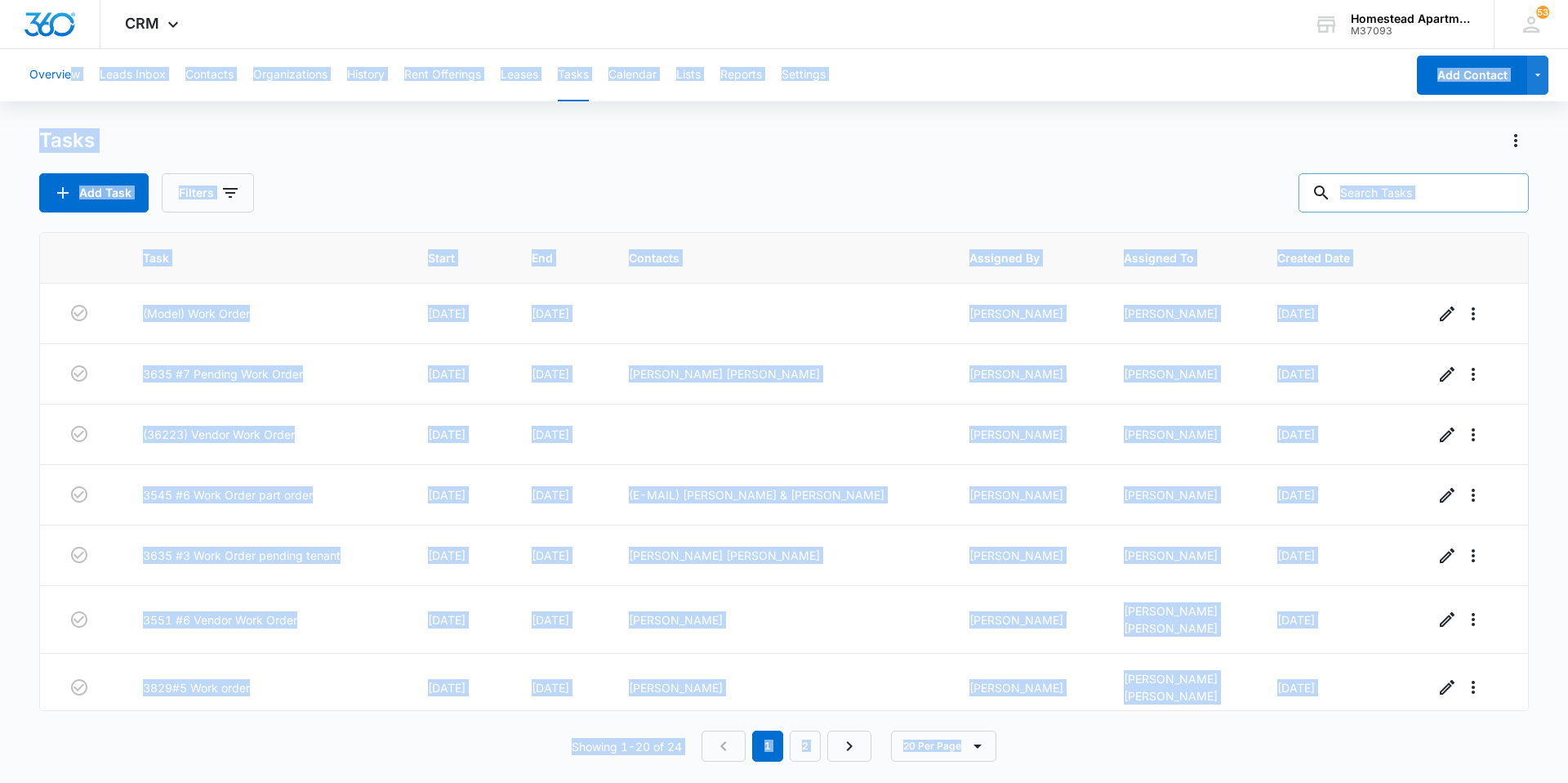
click at [71, 79] on div "Overview Leads Inbox Contacts Organizations History Rent Offerings Leases Tasks…" at bounding box center [784, 414] width 1568 height 732
drag, startPoint x: 71, startPoint y: 79, endPoint x: 2, endPoint y: 104, distance: 73.4
click at [2, 104] on div "Overview Leads Inbox Contacts Organizations History Rent Offerings Leases Tasks…" at bounding box center [784, 414] width 1568 height 732
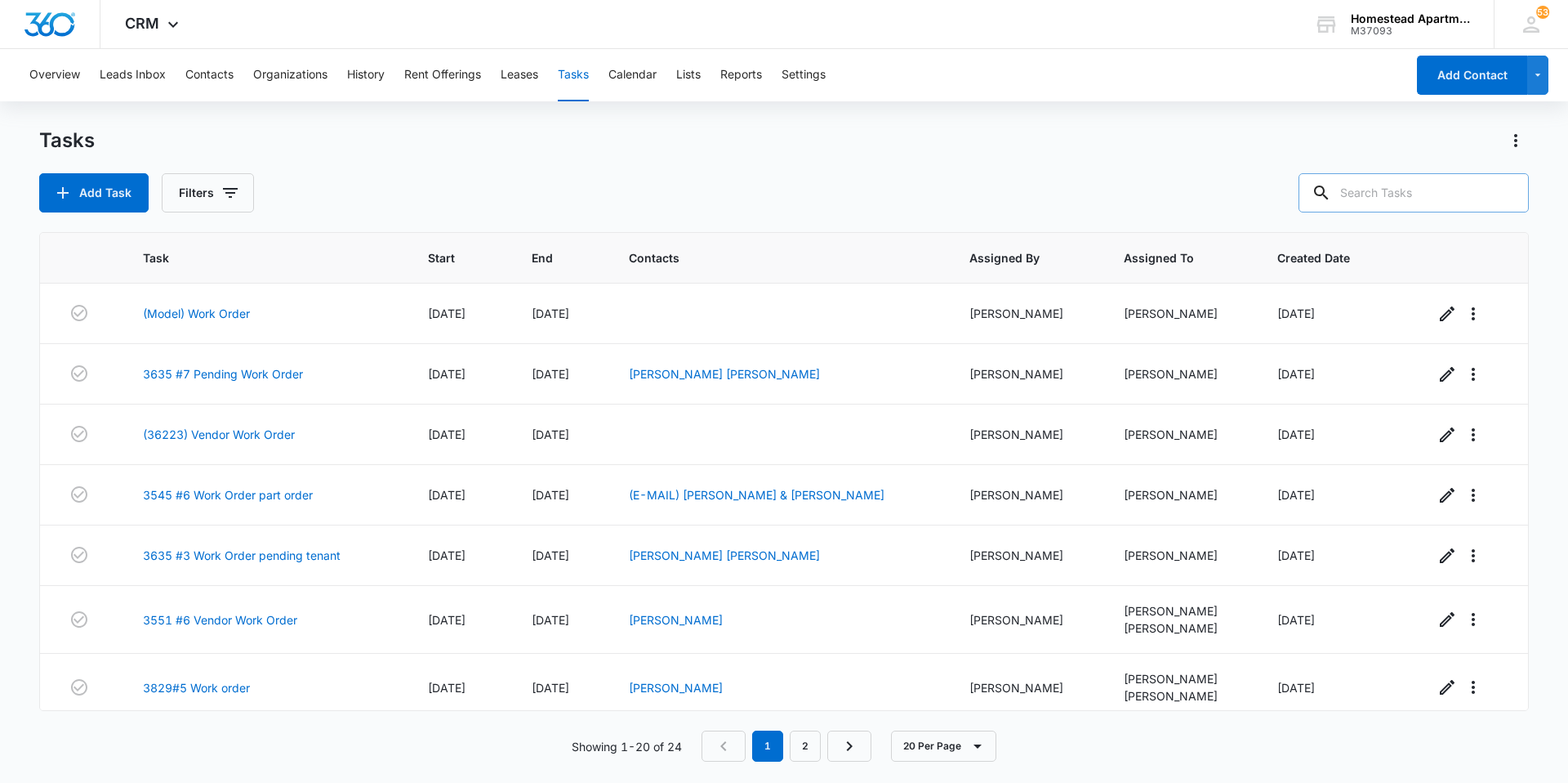
drag, startPoint x: 2, startPoint y: 118, endPoint x: 1380, endPoint y: 719, distance: 1503.4
click at [1380, 719] on div "Overview Leads Inbox Contacts Organizations History Rent Offerings Leases Tasks…" at bounding box center [784, 414] width 1568 height 732
drag, startPoint x: 1380, startPoint y: 719, endPoint x: 1193, endPoint y: 758, distance: 191.0
click at [1195, 758] on div "Showing 1-20 of 24 1 2 20 Per Page" at bounding box center [784, 746] width 1490 height 31
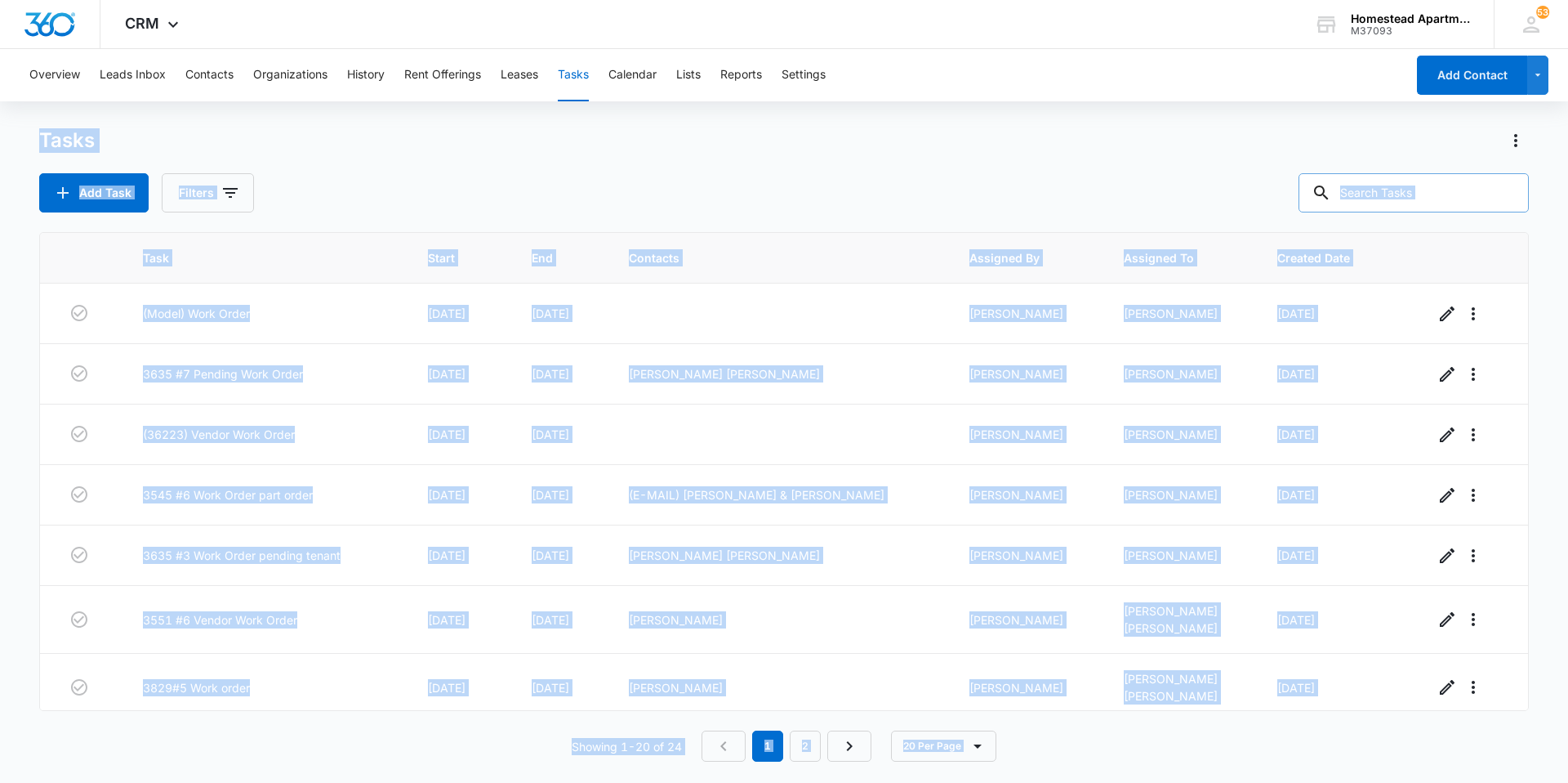
drag, startPoint x: 1145, startPoint y: 751, endPoint x: 31, endPoint y: 120, distance: 1280.3
click at [31, 120] on div "Overview Leads Inbox Contacts Organizations History Rent Offerings Leases Tasks…" at bounding box center [784, 414] width 1568 height 732
drag, startPoint x: 31, startPoint y: 120, endPoint x: 443, endPoint y: 177, distance: 415.9
click at [443, 177] on div "Add Task Filters" at bounding box center [784, 193] width 1490 height 40
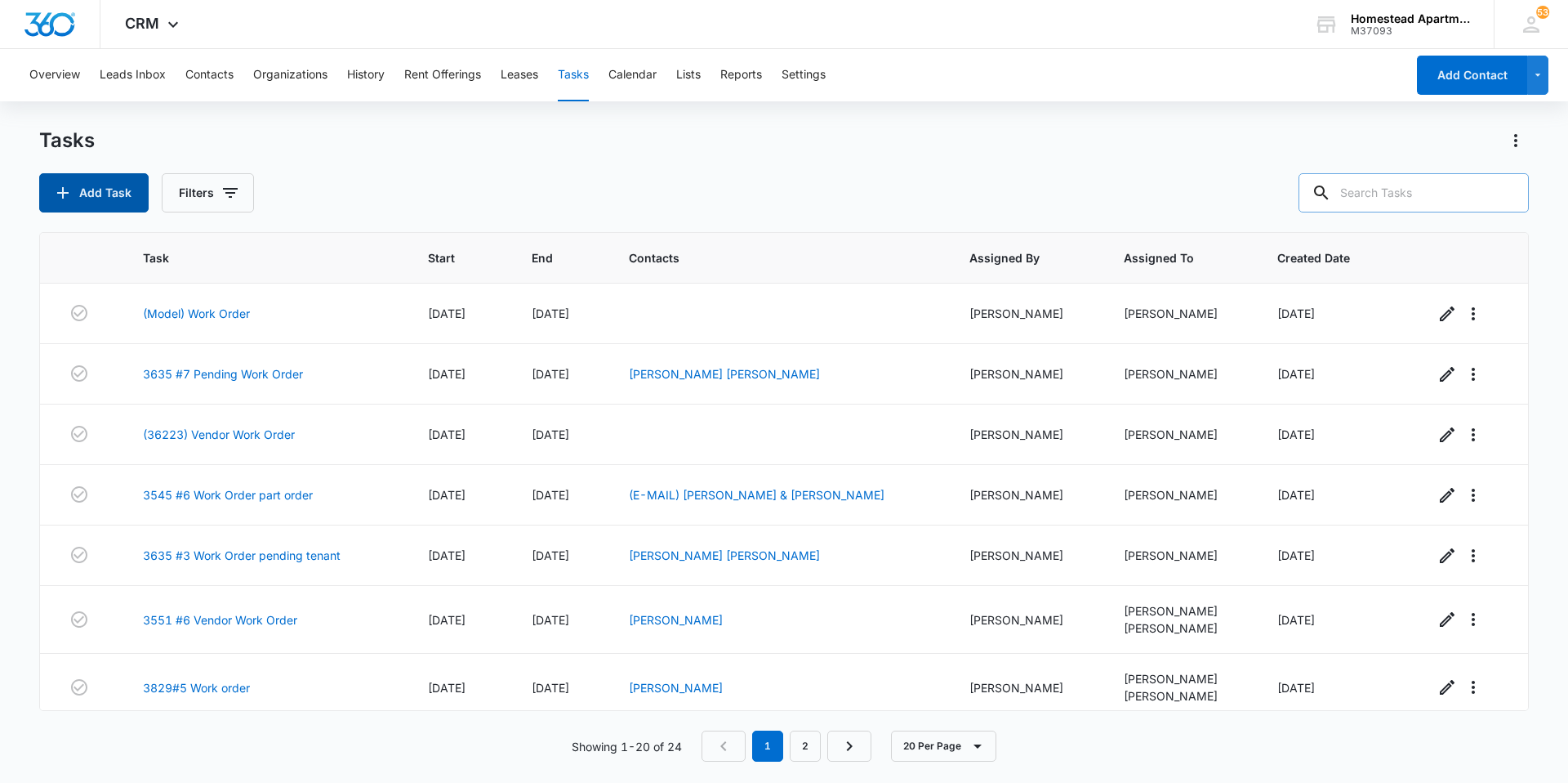
click at [115, 189] on button "Add Task" at bounding box center [94, 193] width 110 height 40
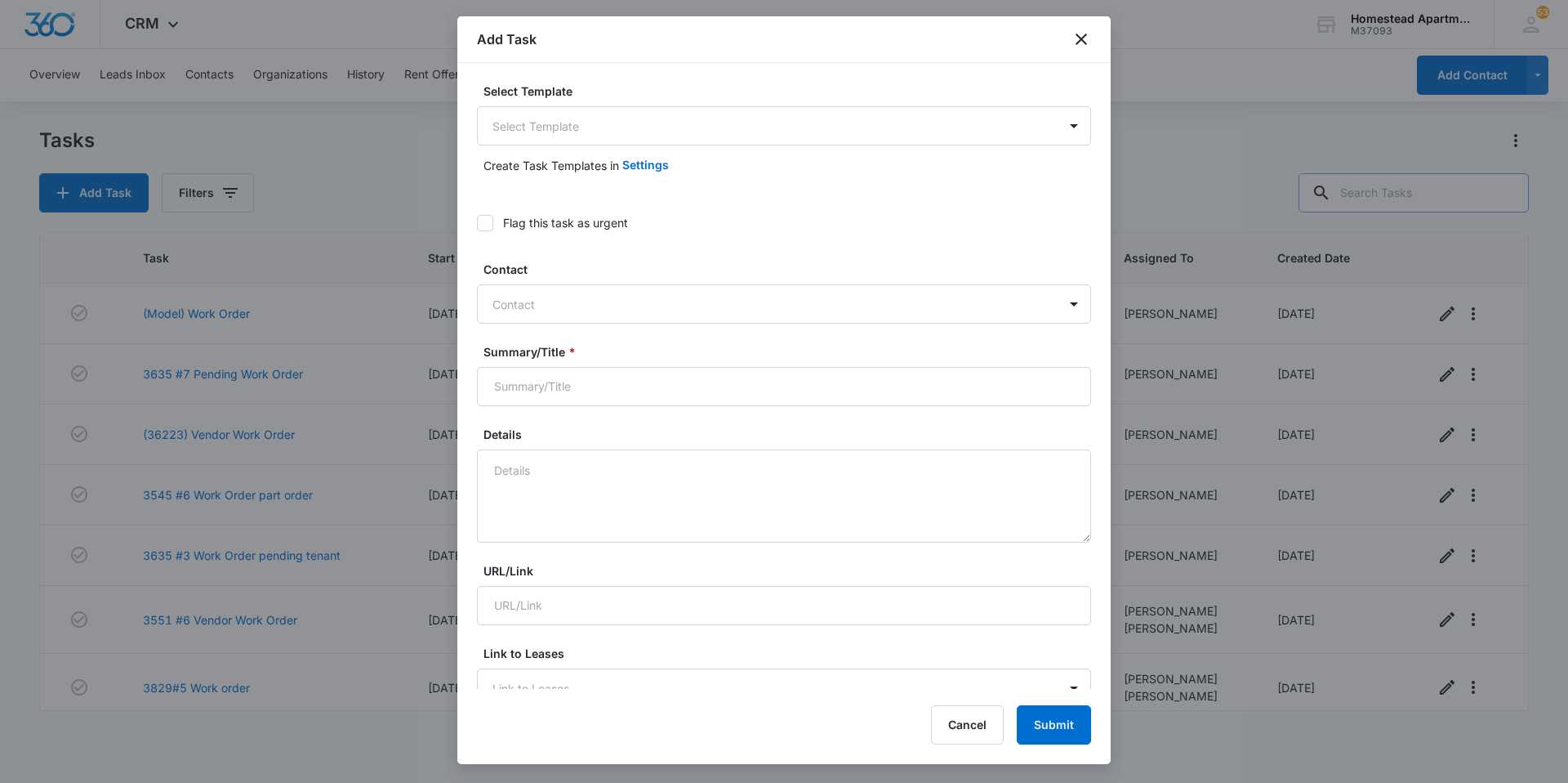
click at [514, 139] on body "CRM Apps Reputation Websites Forms CRM Email Social Content Intelligence Files …" at bounding box center [784, 391] width 1568 height 783
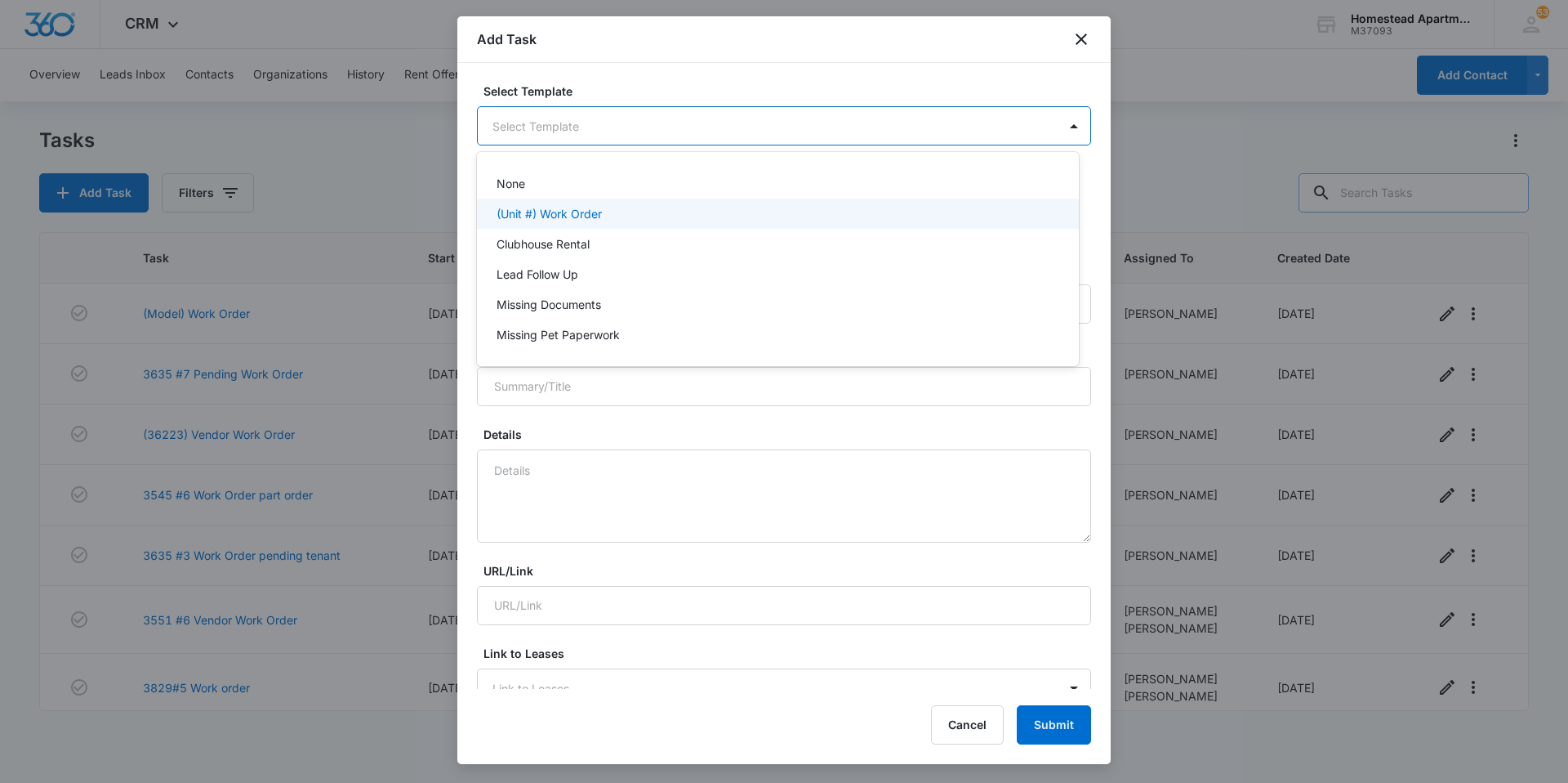
click at [510, 223] on div "(Unit #) Work Order" at bounding box center [778, 214] width 602 height 31
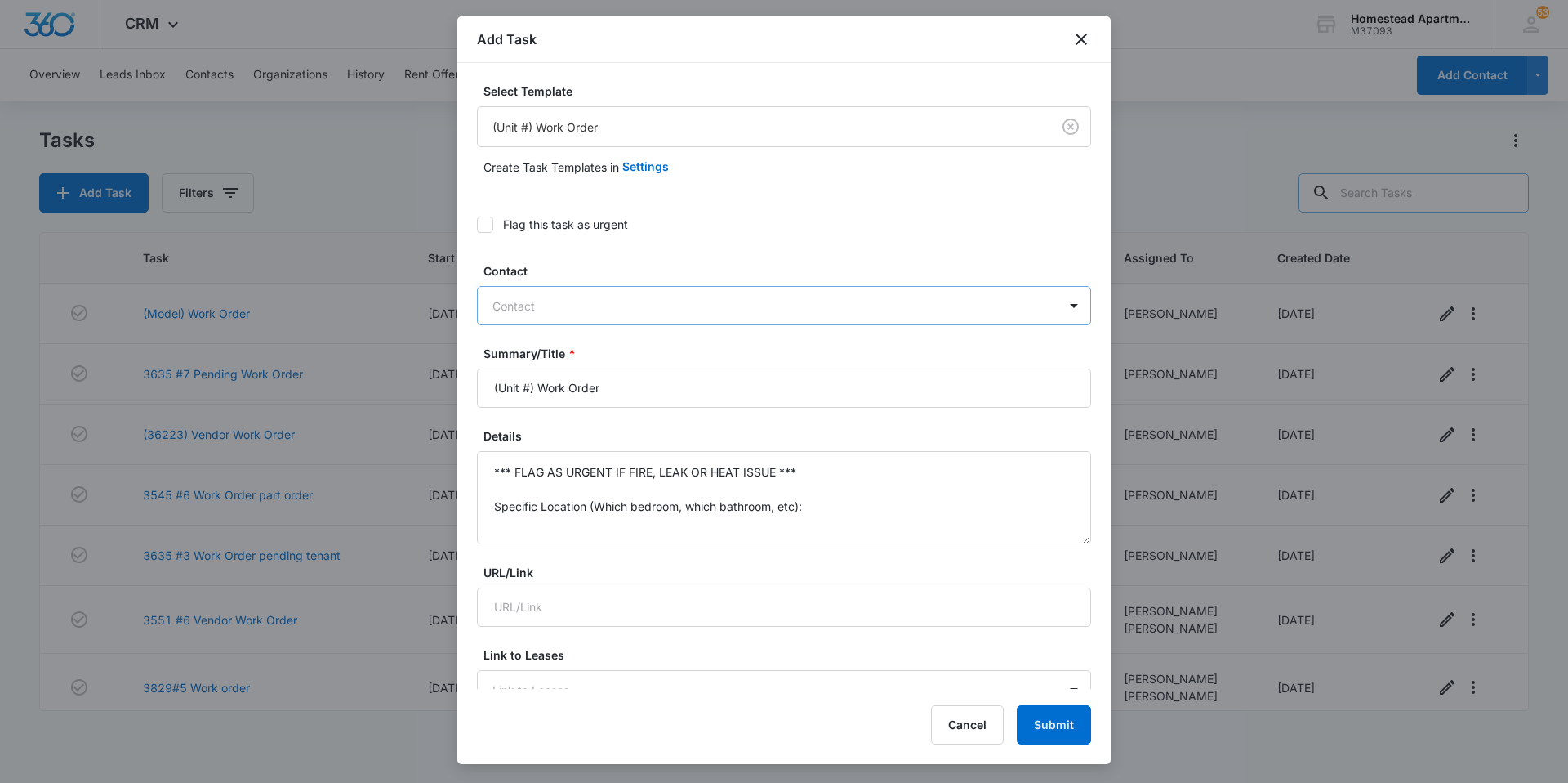
click at [520, 310] on div at bounding box center [774, 306] width 563 height 21
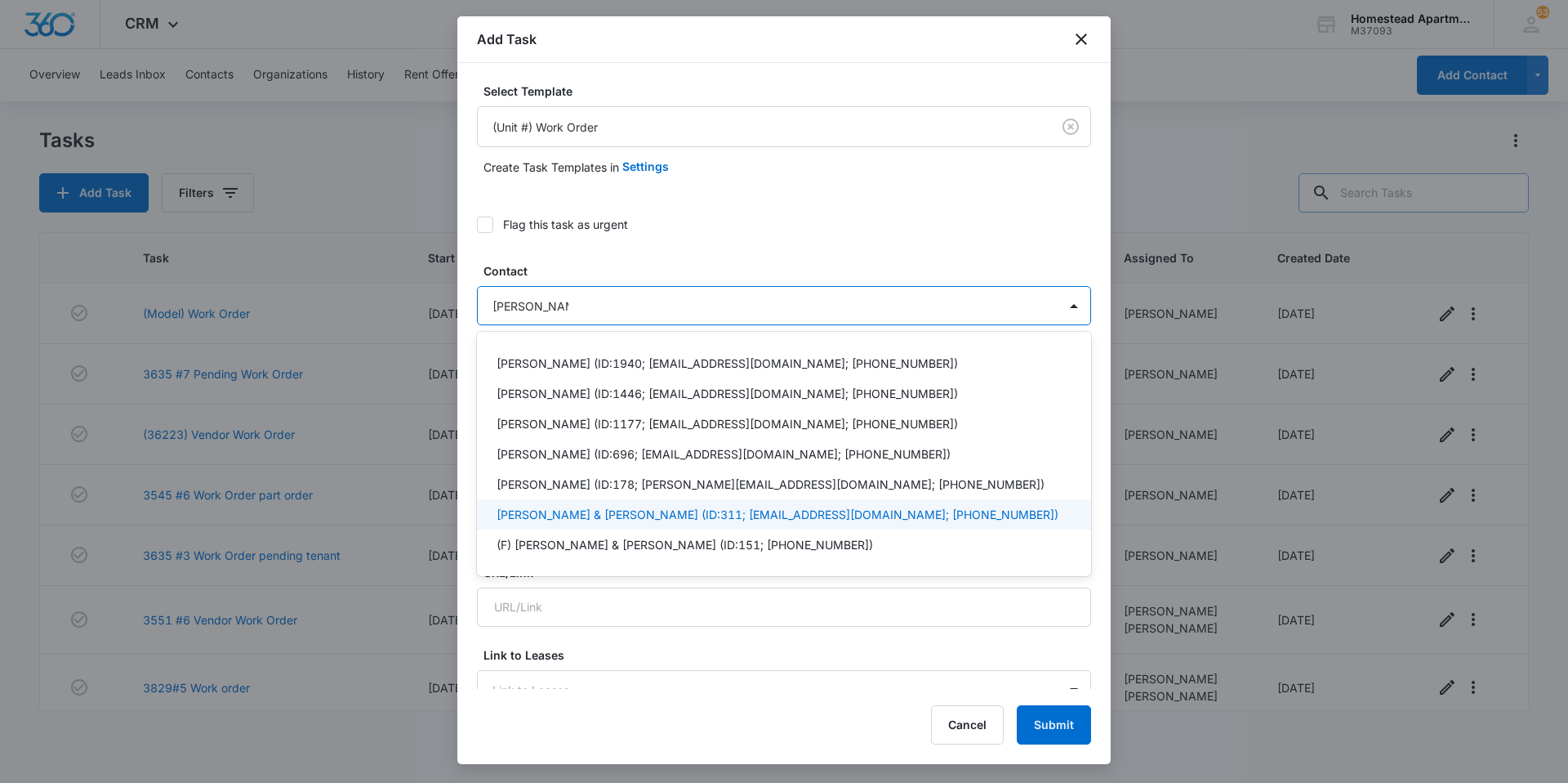
type input "[PERSON_NAME]"
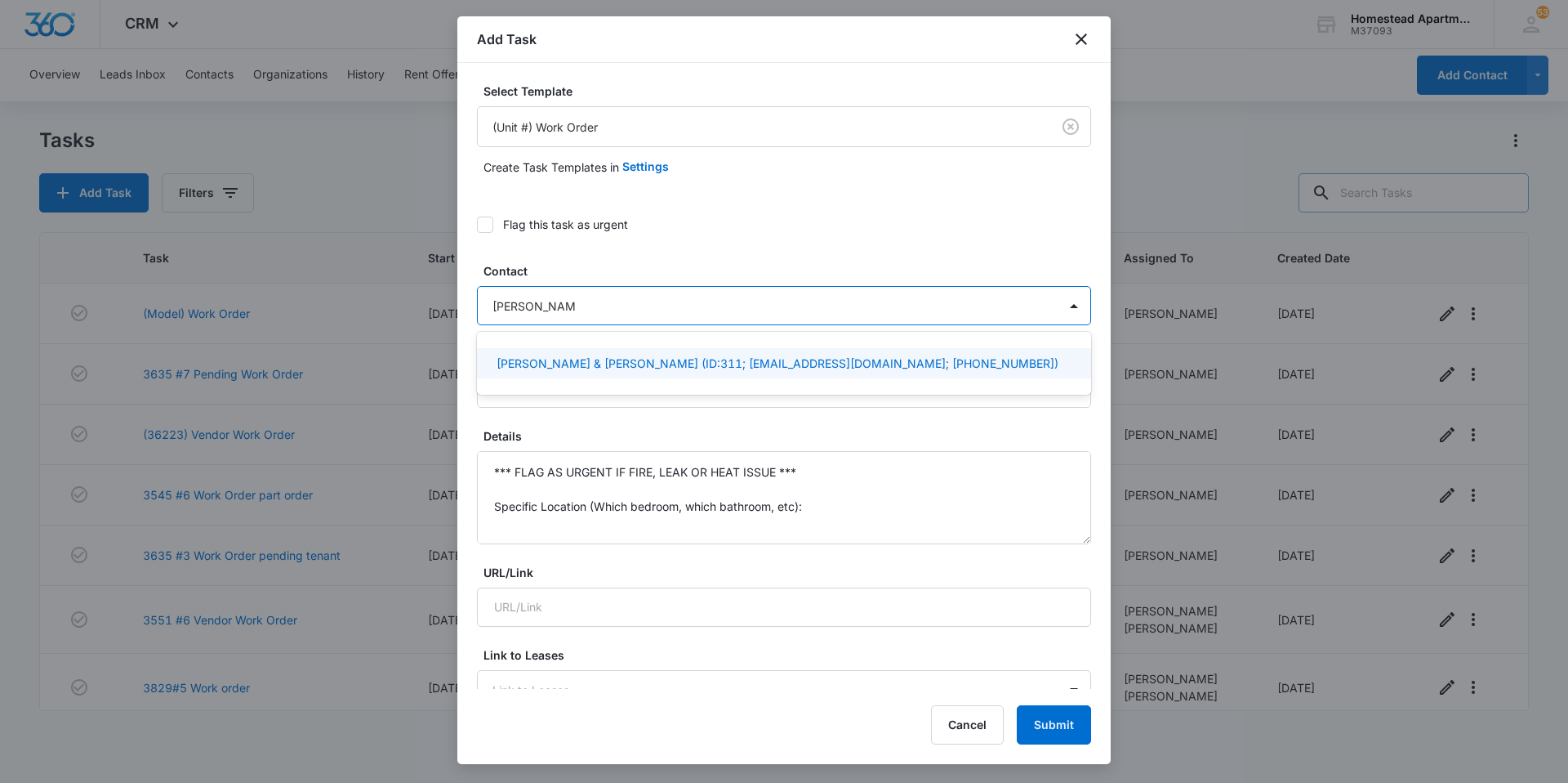
click at [614, 362] on p "[PERSON_NAME] & [PERSON_NAME] (ID:311; [EMAIL_ADDRESS][DOMAIN_NAME]; [PHONE_NUM…" at bounding box center [777, 363] width 562 height 17
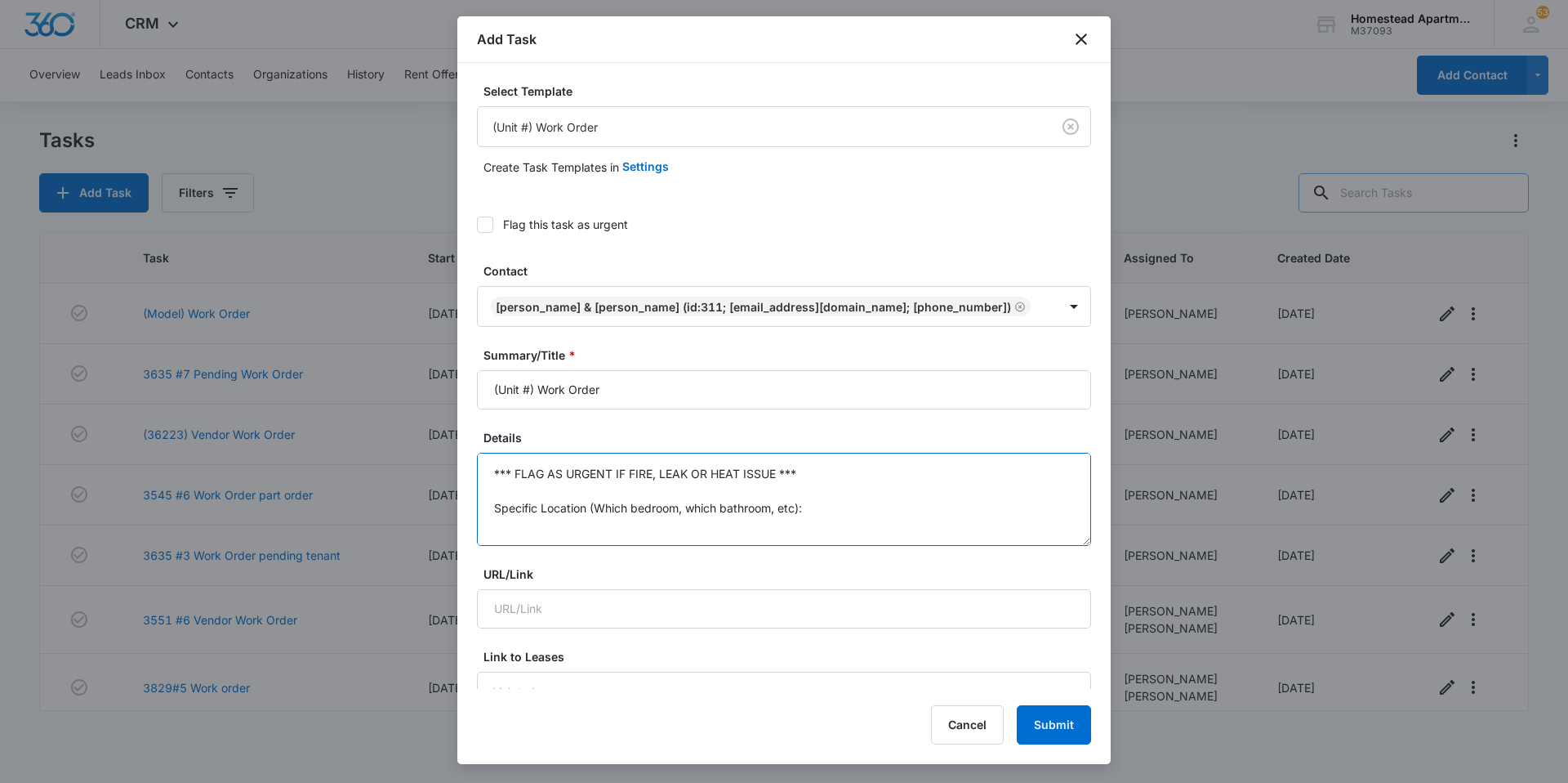
click at [588, 487] on textarea "*** FLAG AS URGENT IF FIRE, LEAK OR HEAT ISSUE *** Specific Location (Which bed…" at bounding box center [784, 499] width 614 height 93
drag, startPoint x: 534, startPoint y: 411, endPoint x: 389, endPoint y: 405, distance: 145.1
click at [389, 405] on body "CRM Apps Reputation Websites Forms CRM Email Social Content Intelligence Files …" at bounding box center [784, 391] width 1568 height 783
click at [673, 517] on textarea "*** FLAG AS URGENT IF FIRE, LEAK OR HEAT ISSUE *** Specific Location (Which bed…" at bounding box center [784, 499] width 614 height 93
click at [539, 409] on input "3714 #3 Work Order" at bounding box center [784, 390] width 614 height 40
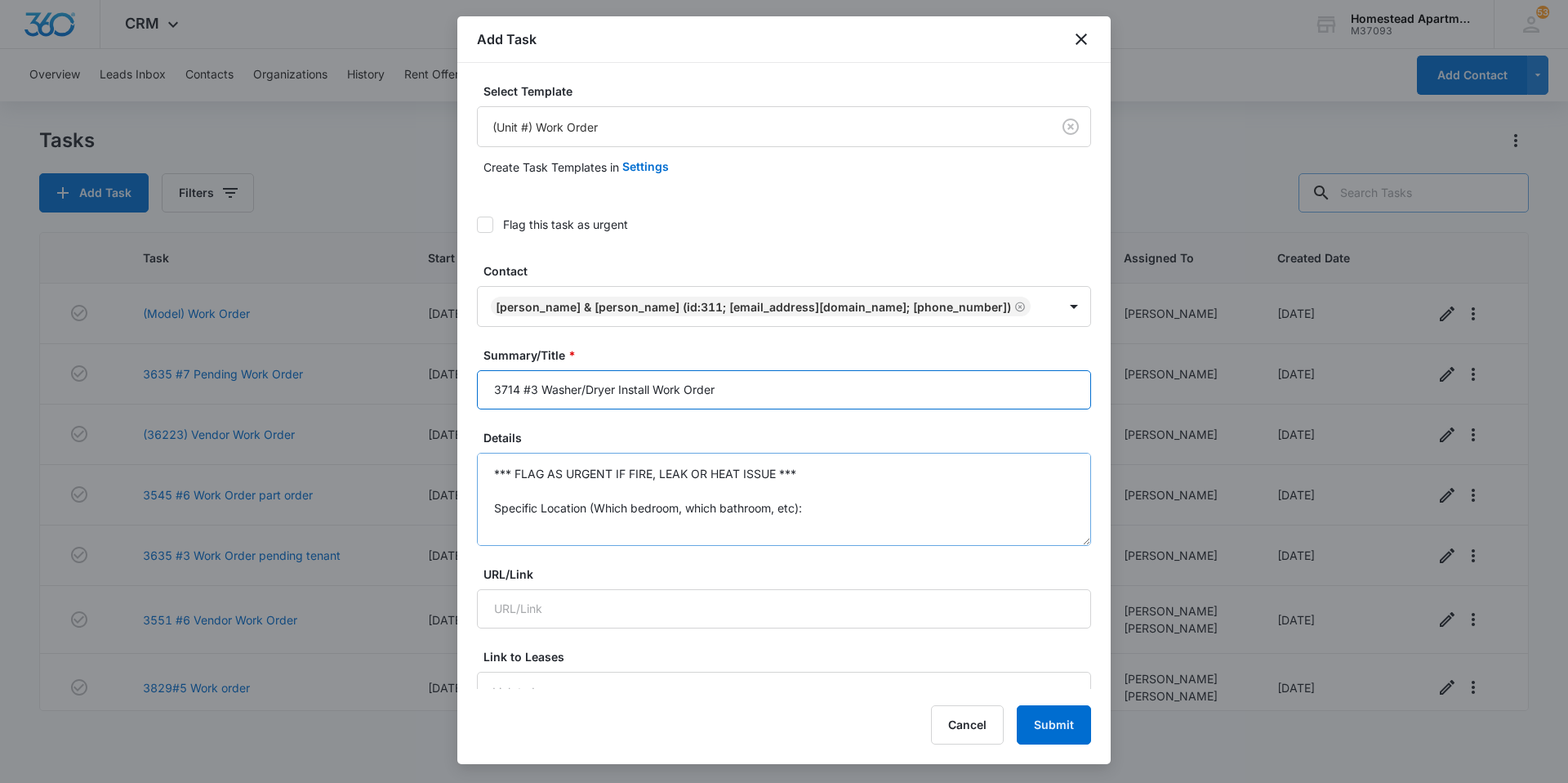
type input "3714 #3 Washer/Dryer Install Work Order"
click at [613, 509] on textarea "*** FLAG AS URGENT IF FIRE, LEAK OR HEAT ISSUE *** Specific Location (Which bed…" at bounding box center [784, 499] width 614 height 93
drag, startPoint x: 511, startPoint y: 509, endPoint x: 440, endPoint y: 428, distance: 107.7
click at [440, 428] on body "CRM Apps Reputation Websites Forms CRM Email Social Content Intelligence Files …" at bounding box center [784, 391] width 1568 height 783
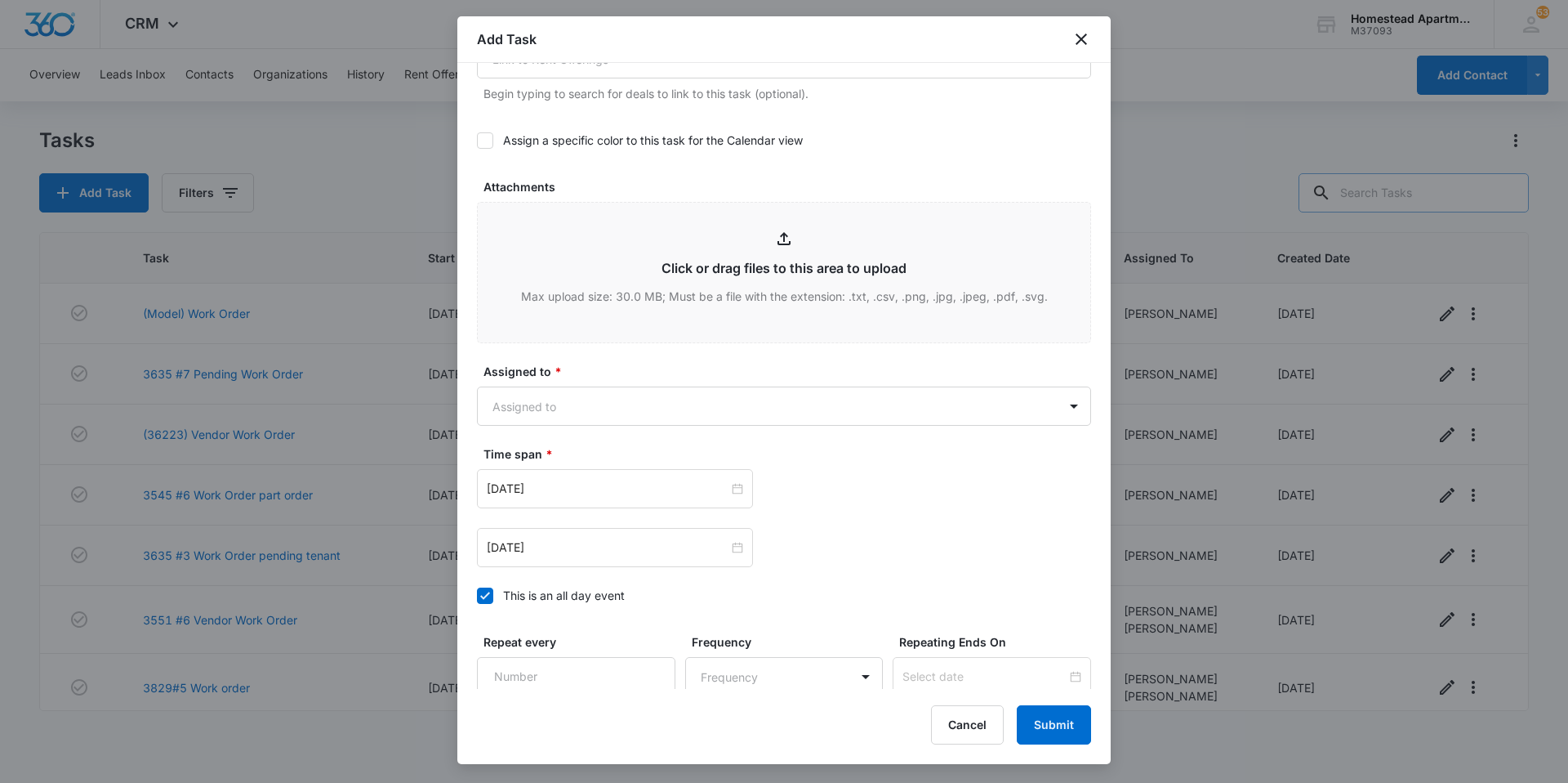
scroll to position [899, 0]
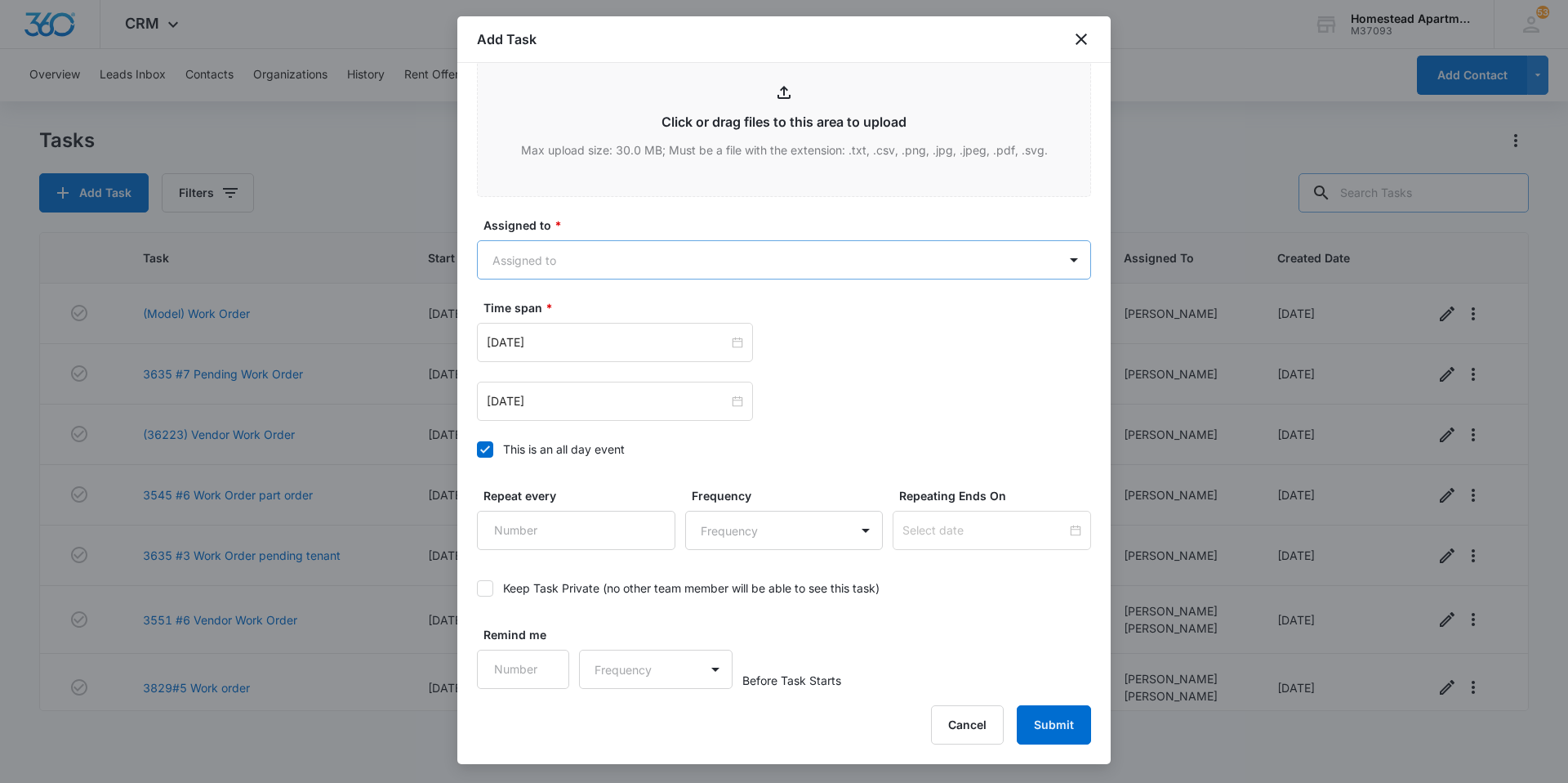
type textarea "Please install washer/dryer [DATE] (9/12). [PERSON_NAME]: [PHONE_NUMBER]"
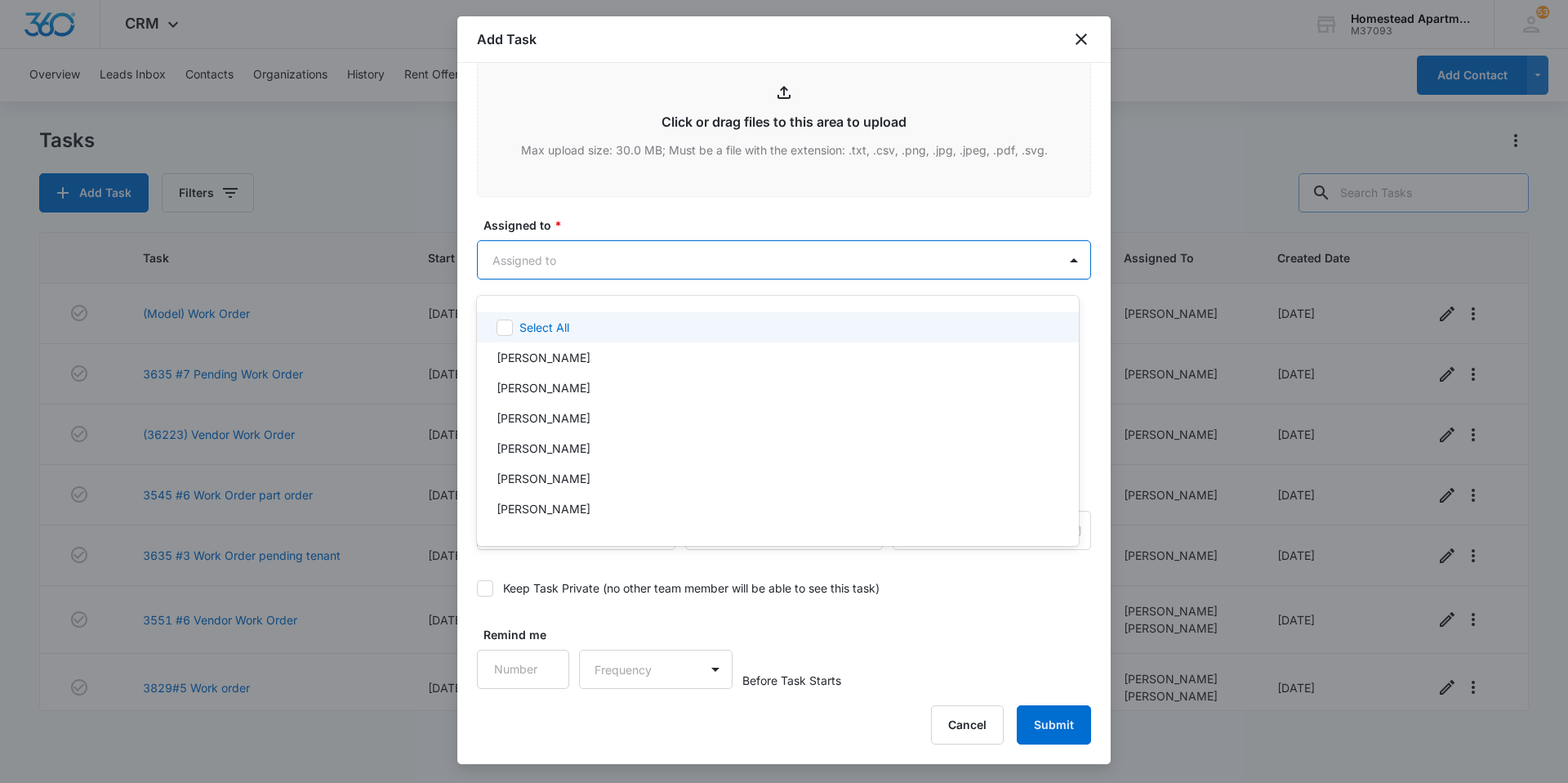
click at [544, 264] on body "CRM Apps Reputation Websites Forms CRM Email Social Content Intelligence Files …" at bounding box center [784, 391] width 1568 height 783
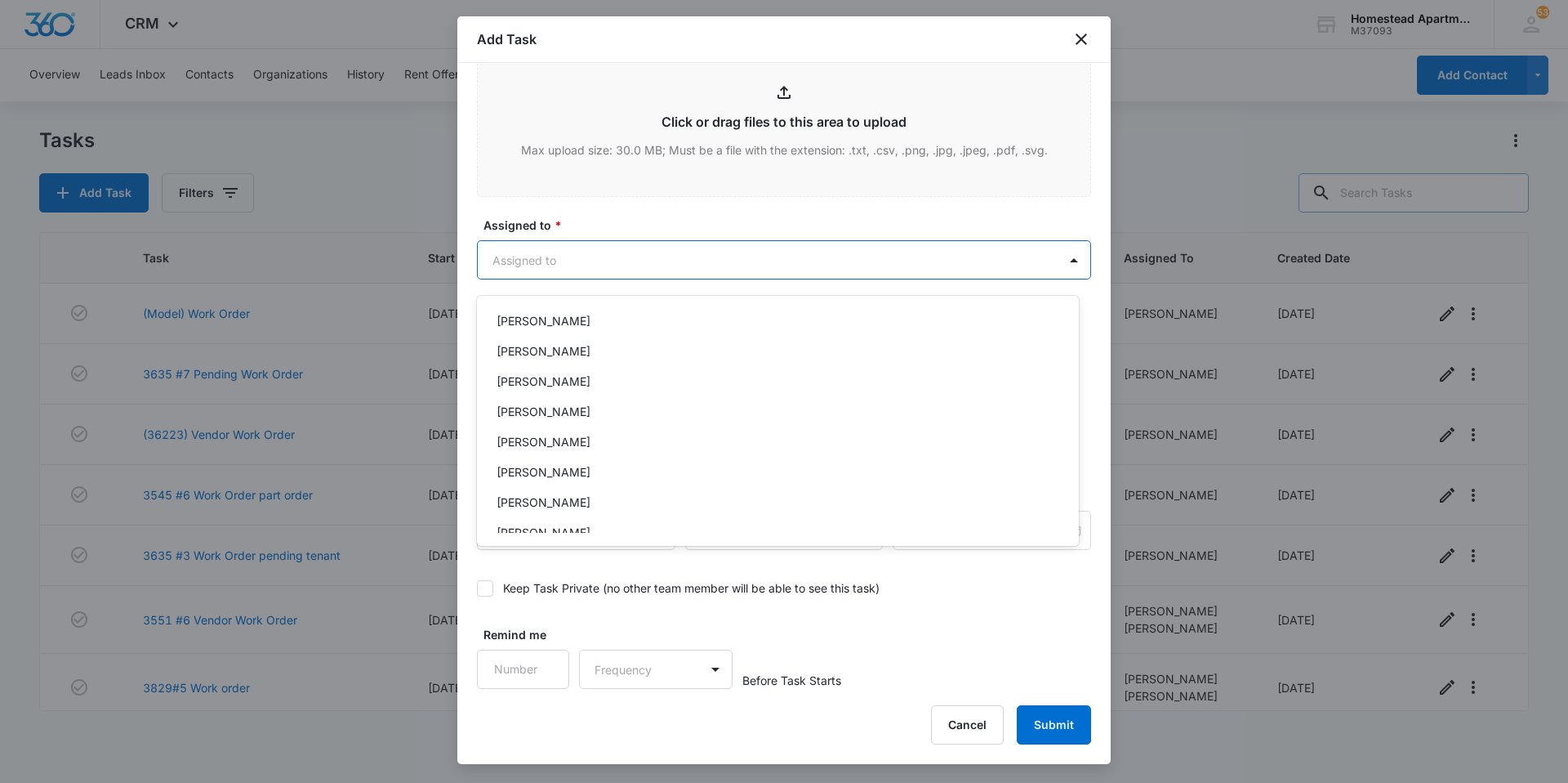
scroll to position [267, 0]
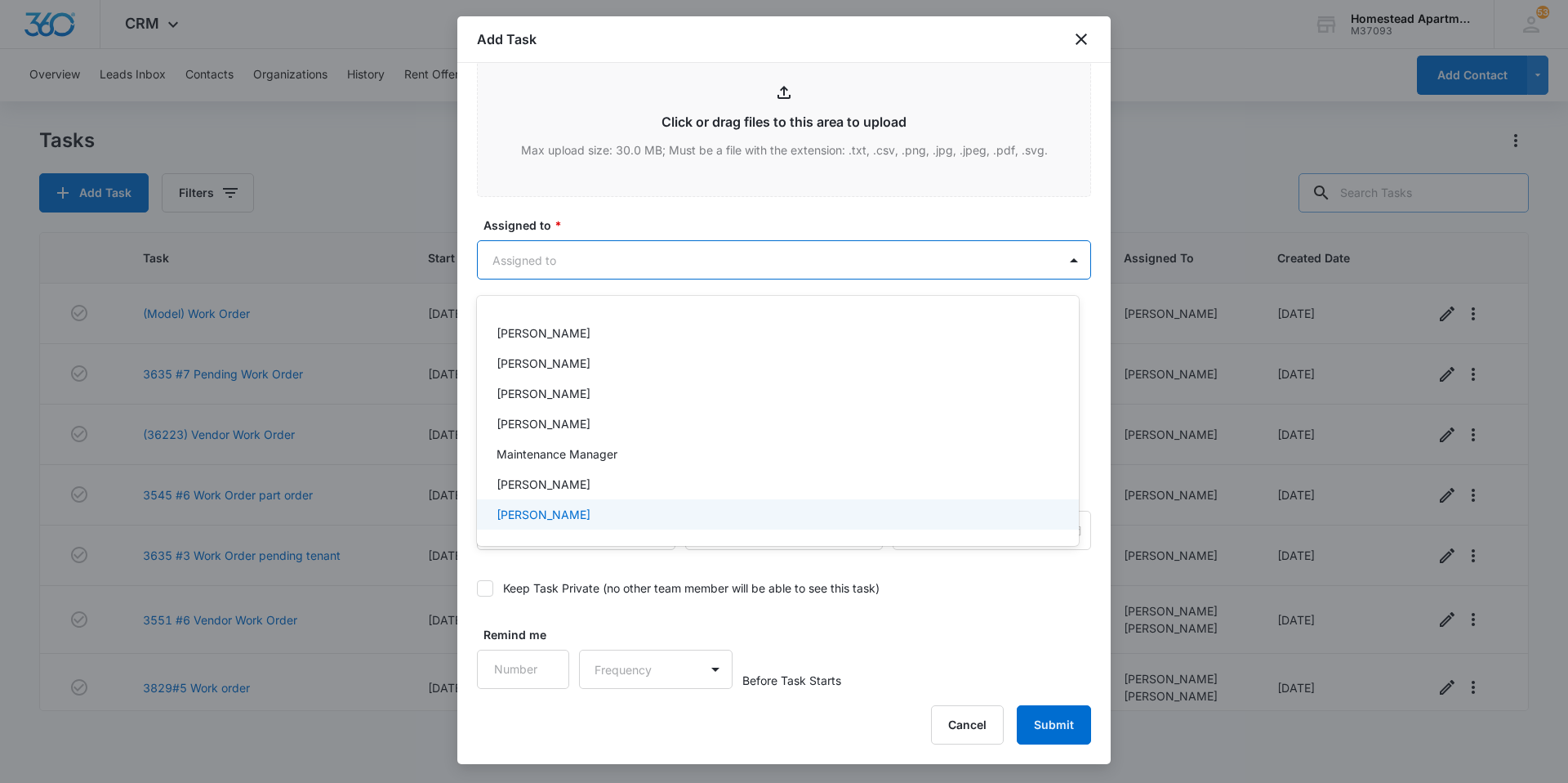
click at [577, 513] on p "[PERSON_NAME]" at bounding box center [544, 514] width 94 height 17
click at [597, 237] on div at bounding box center [784, 391] width 1568 height 783
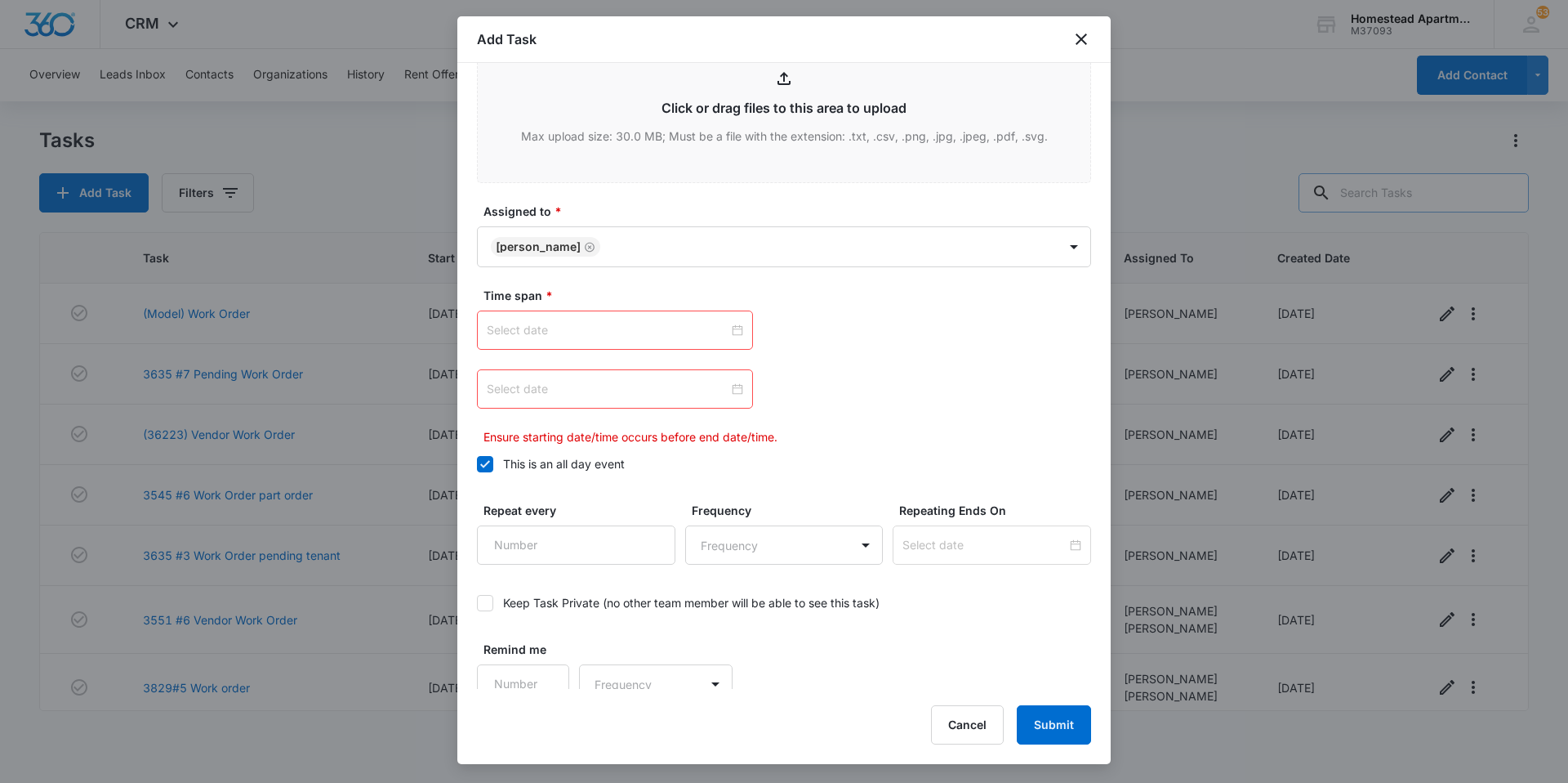
click at [646, 339] on input at bounding box center [607, 330] width 242 height 18
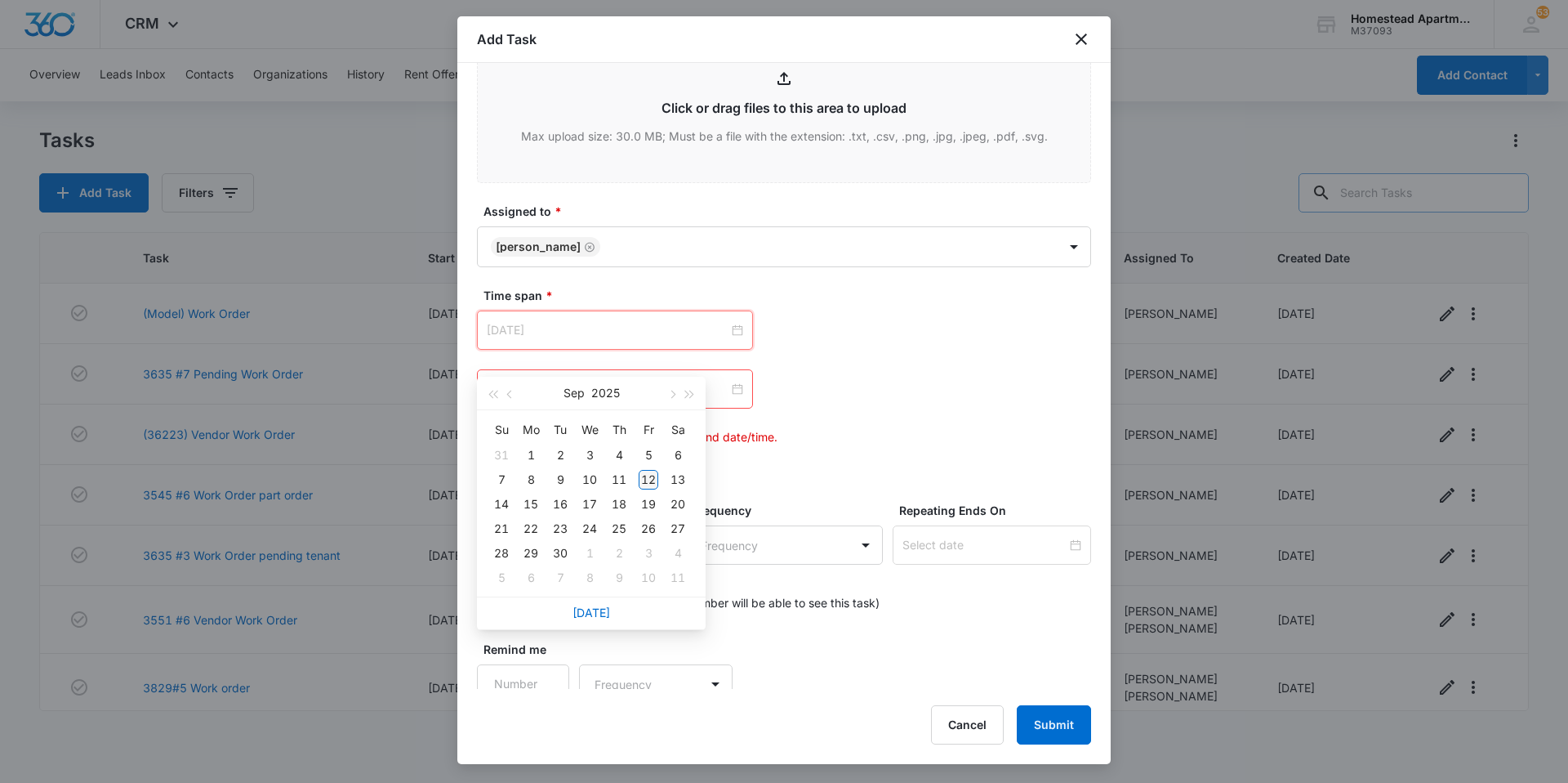
type input "[DATE]"
click at [646, 483] on div "12" at bounding box center [648, 479] width 20 height 20
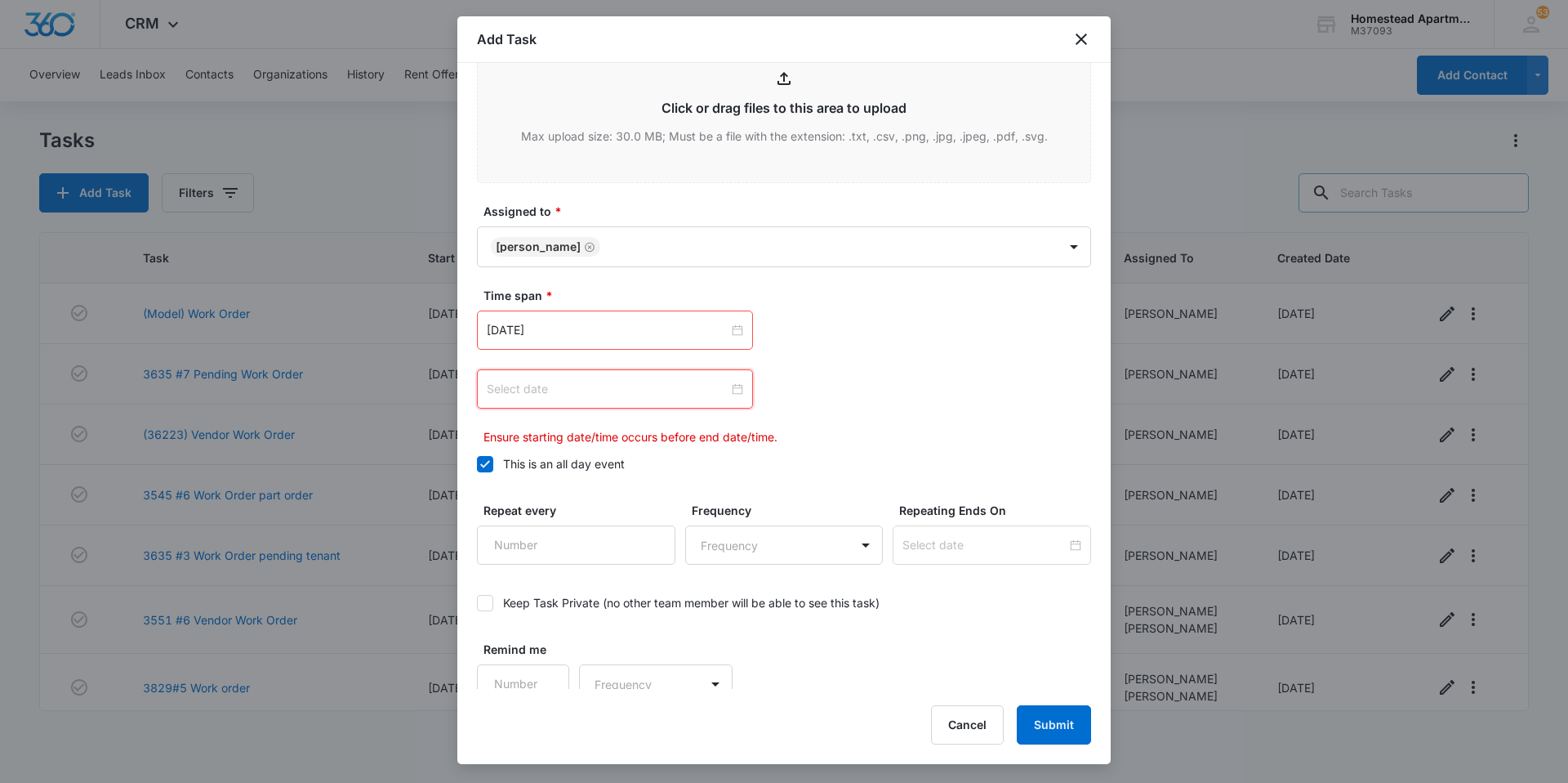
click at [654, 398] on input at bounding box center [607, 389] width 242 height 18
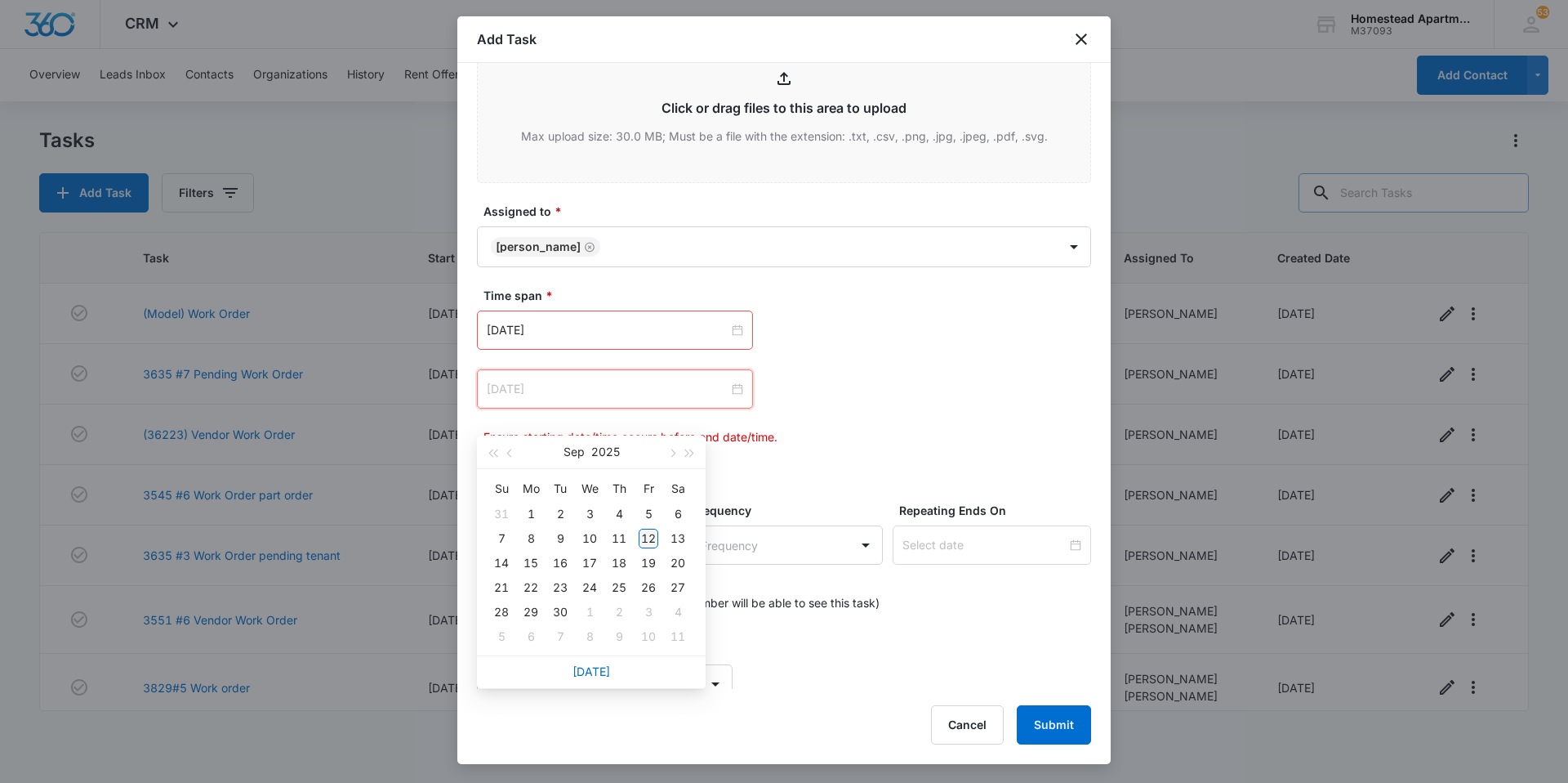
type input "[DATE]"
click at [652, 542] on div "12" at bounding box center [648, 539] width 20 height 20
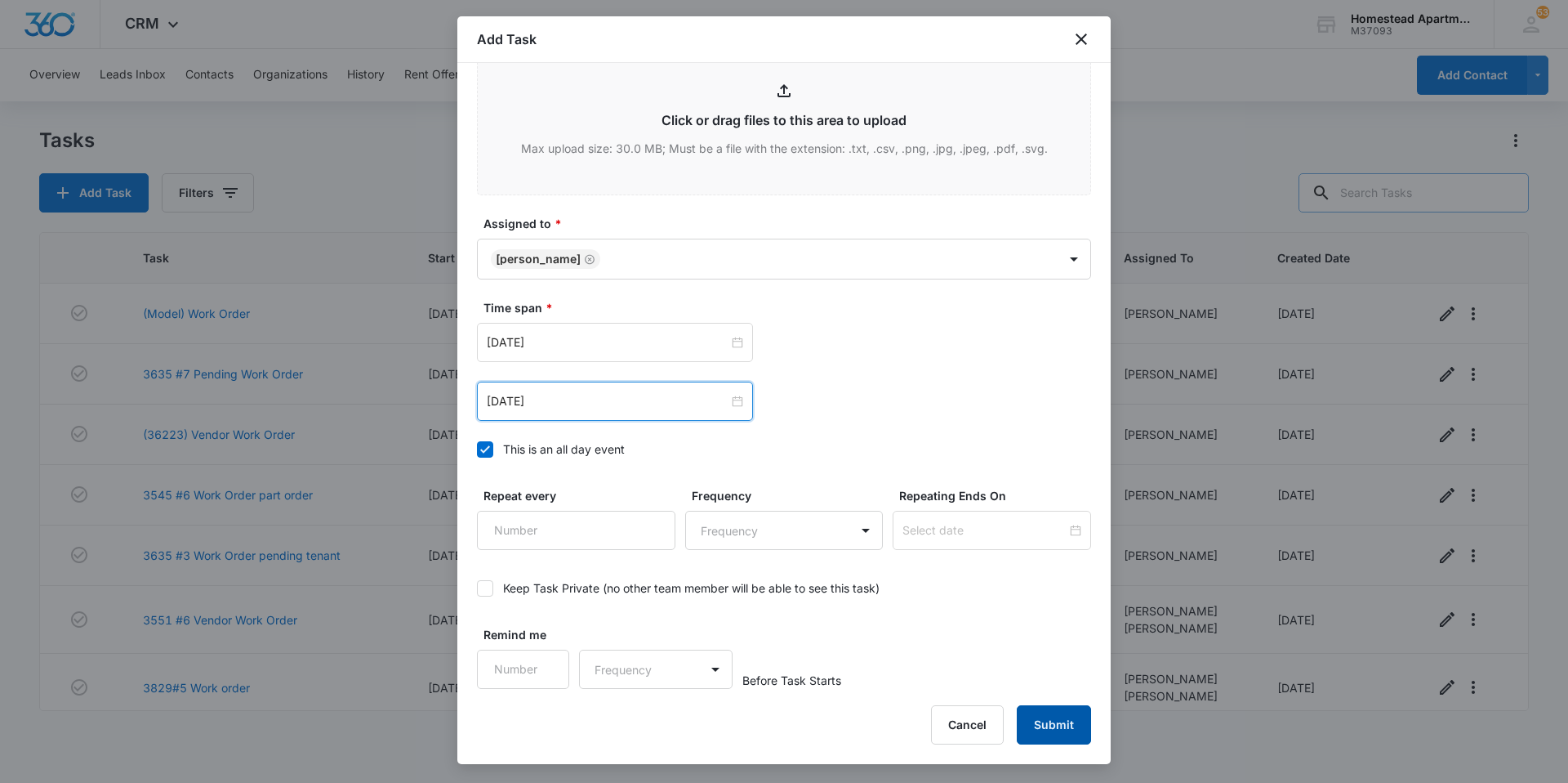
click at [1067, 711] on button "Submit" at bounding box center [1054, 725] width 74 height 40
